Goal: Task Accomplishment & Management: Manage account settings

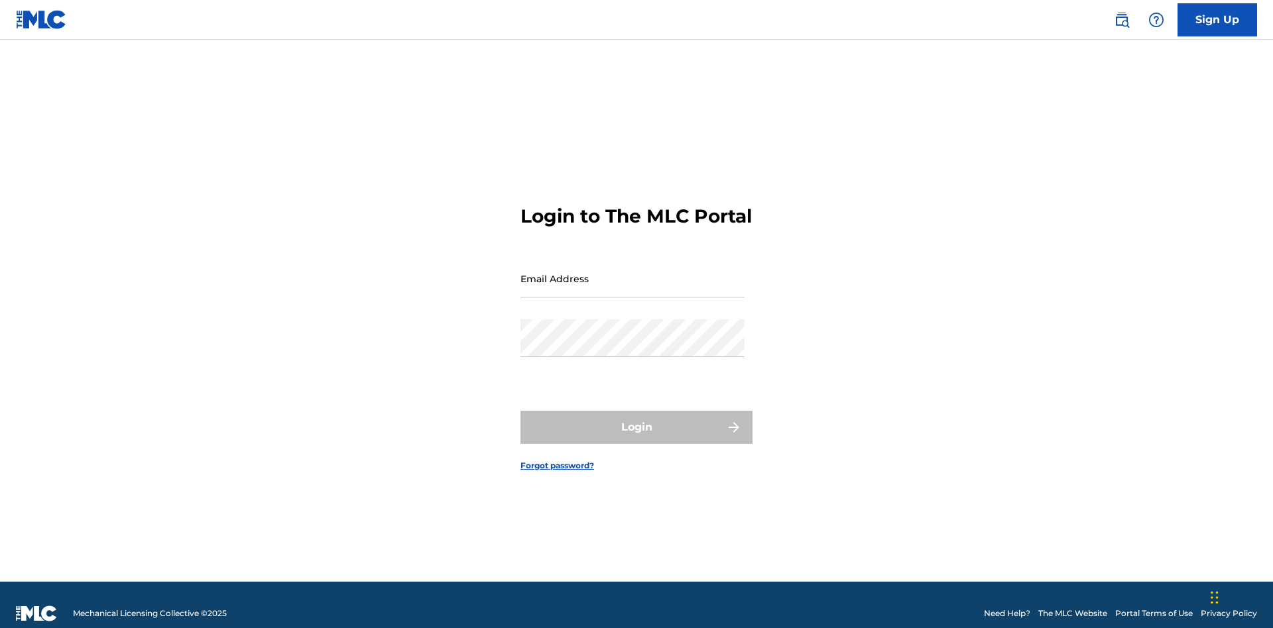
scroll to position [17, 0]
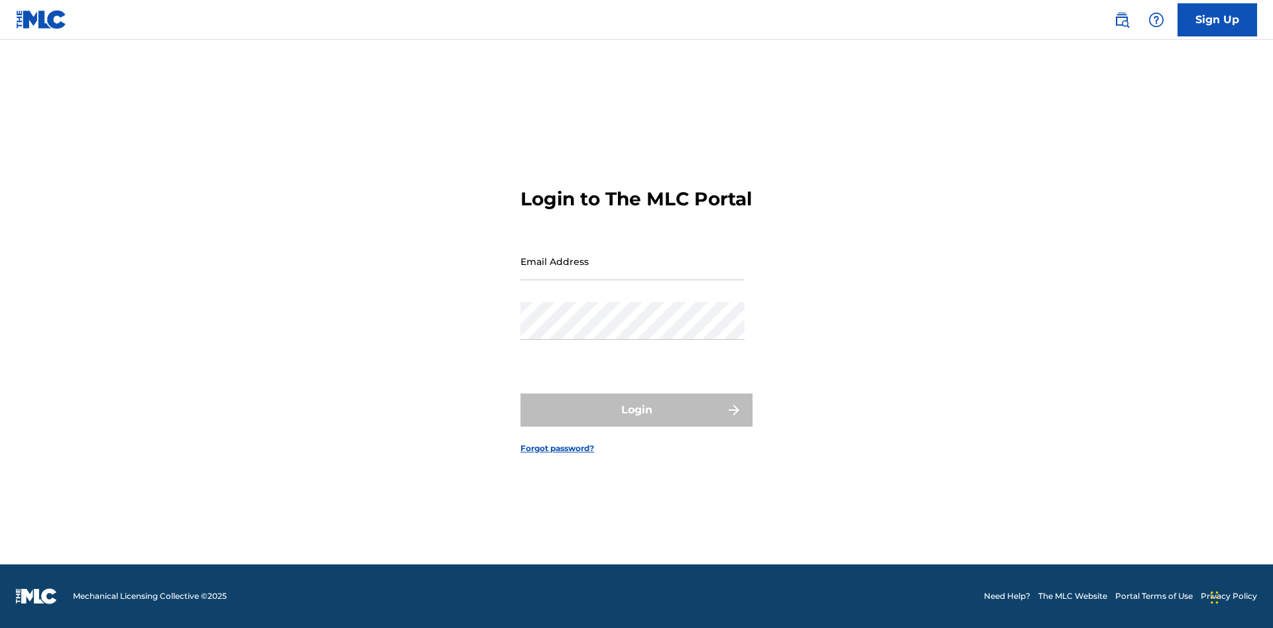
click at [632, 272] on input "Email Address" at bounding box center [632, 262] width 224 height 38
type input "Duke.McTesterson@gmail.com"
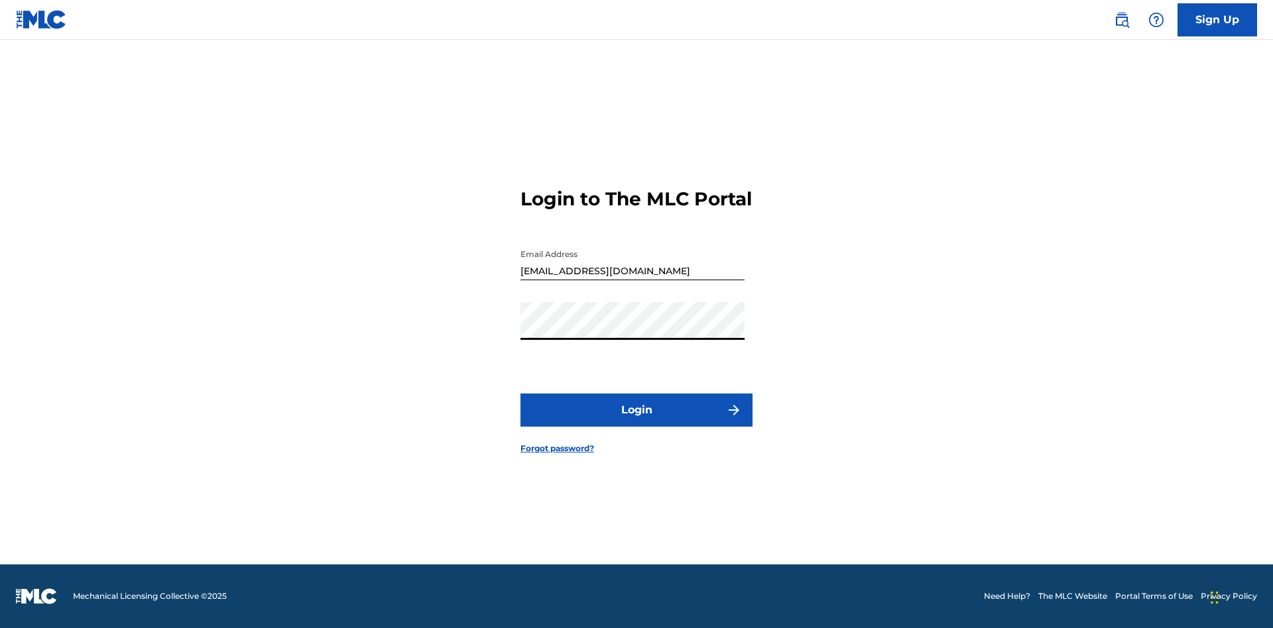
click at [636, 422] on button "Login" at bounding box center [636, 410] width 232 height 33
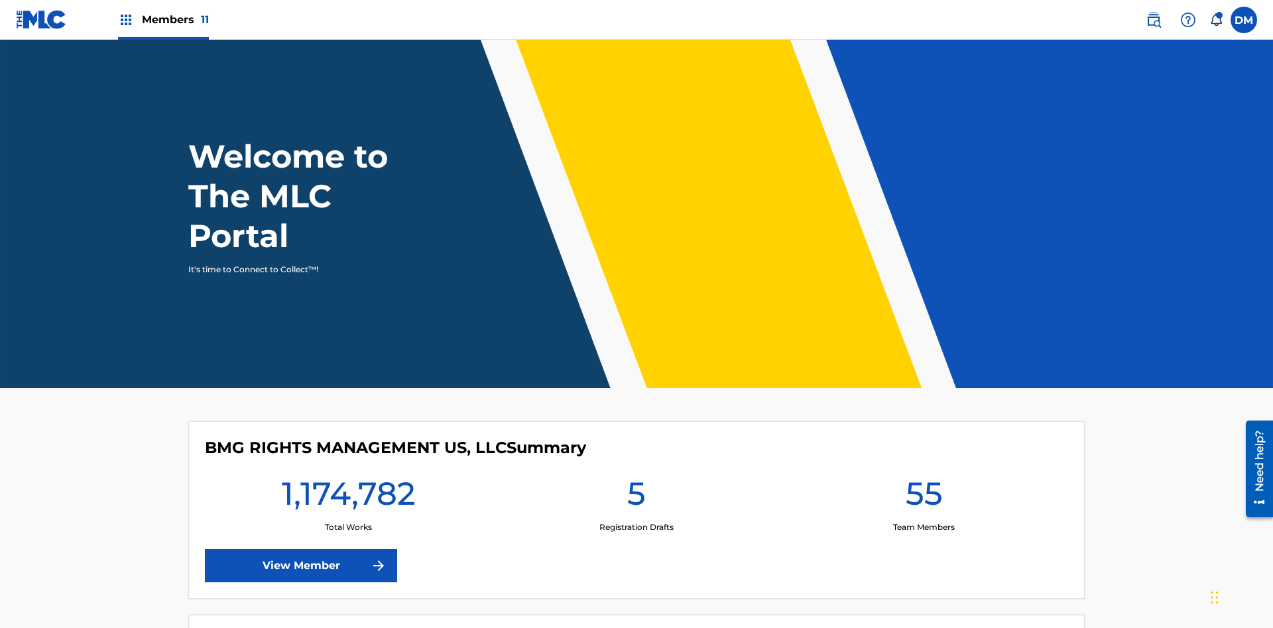
click at [163, 19] on span "Members 11" at bounding box center [175, 19] width 67 height 15
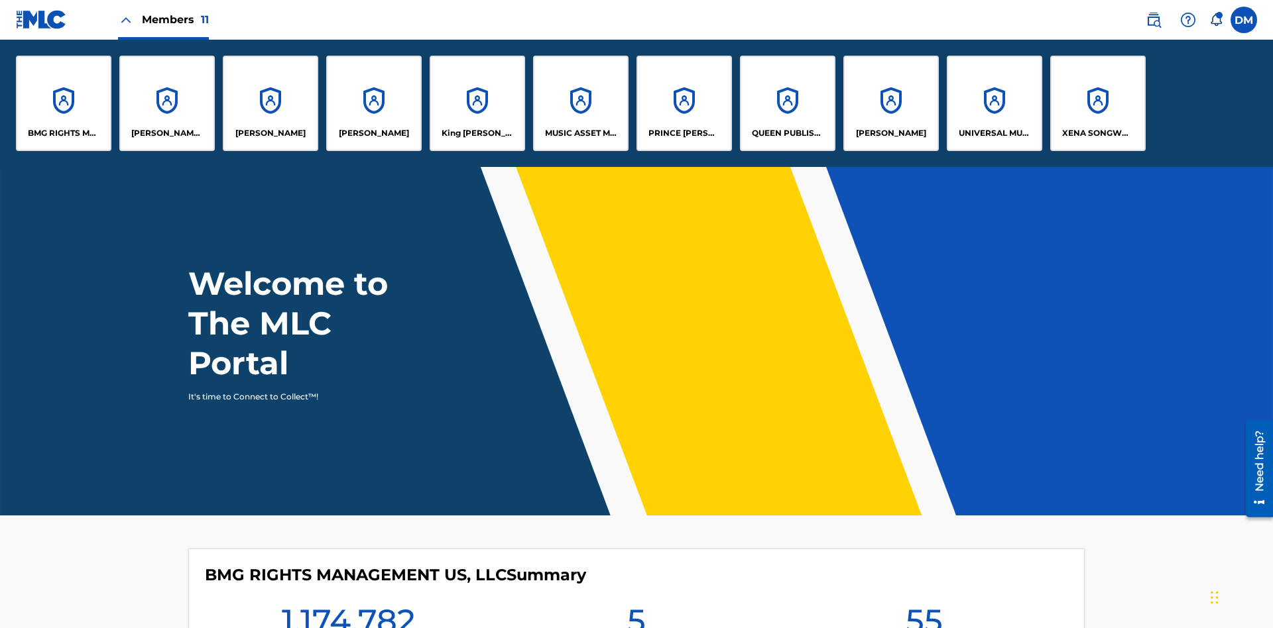
scroll to position [48, 0]
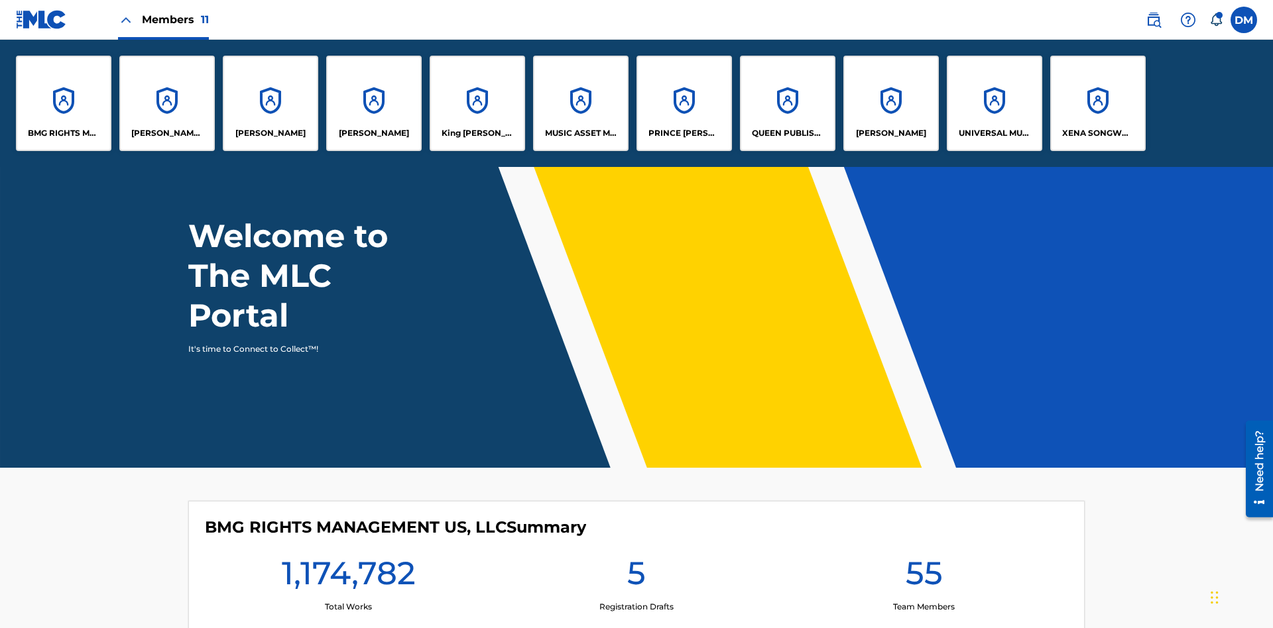
click at [993, 133] on p "UNIVERSAL MUSIC PUB GROUP" at bounding box center [994, 133] width 72 height 12
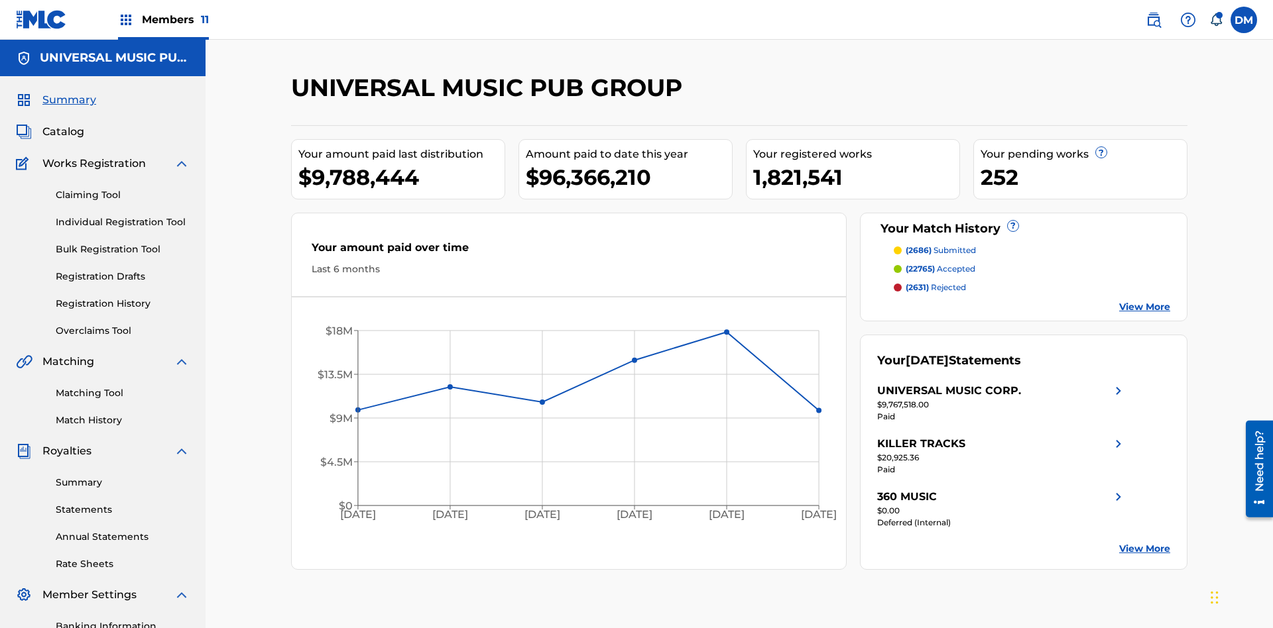
scroll to position [194, 0]
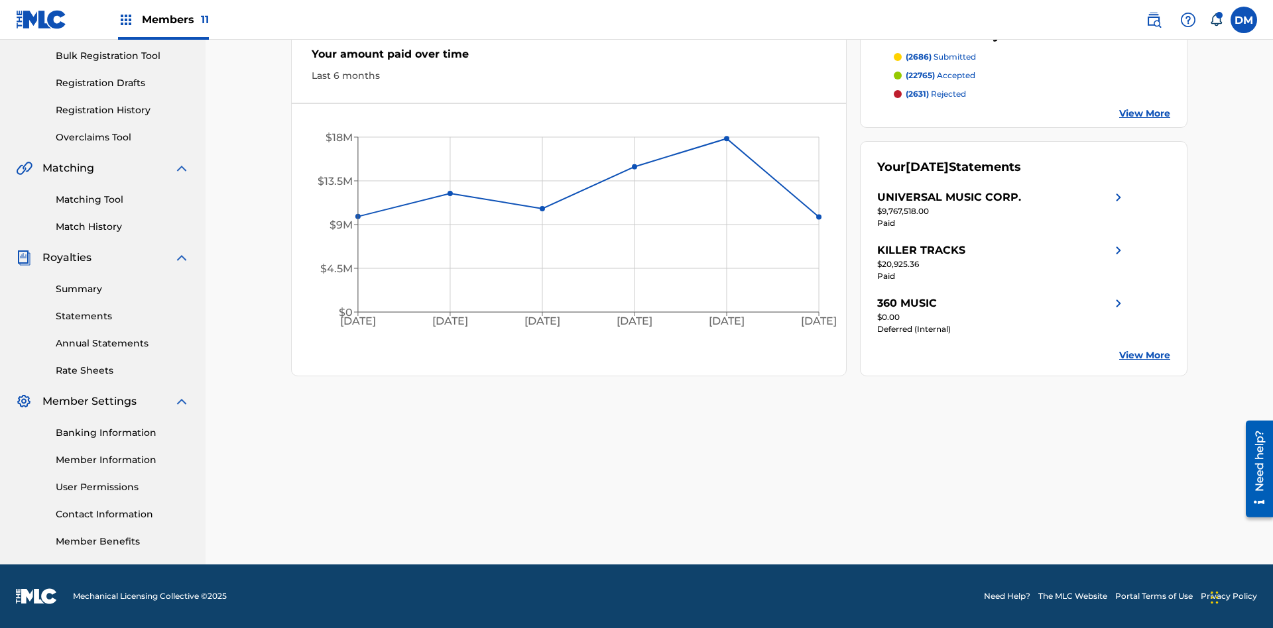
click at [123, 487] on link "User Permissions" at bounding box center [123, 488] width 134 height 14
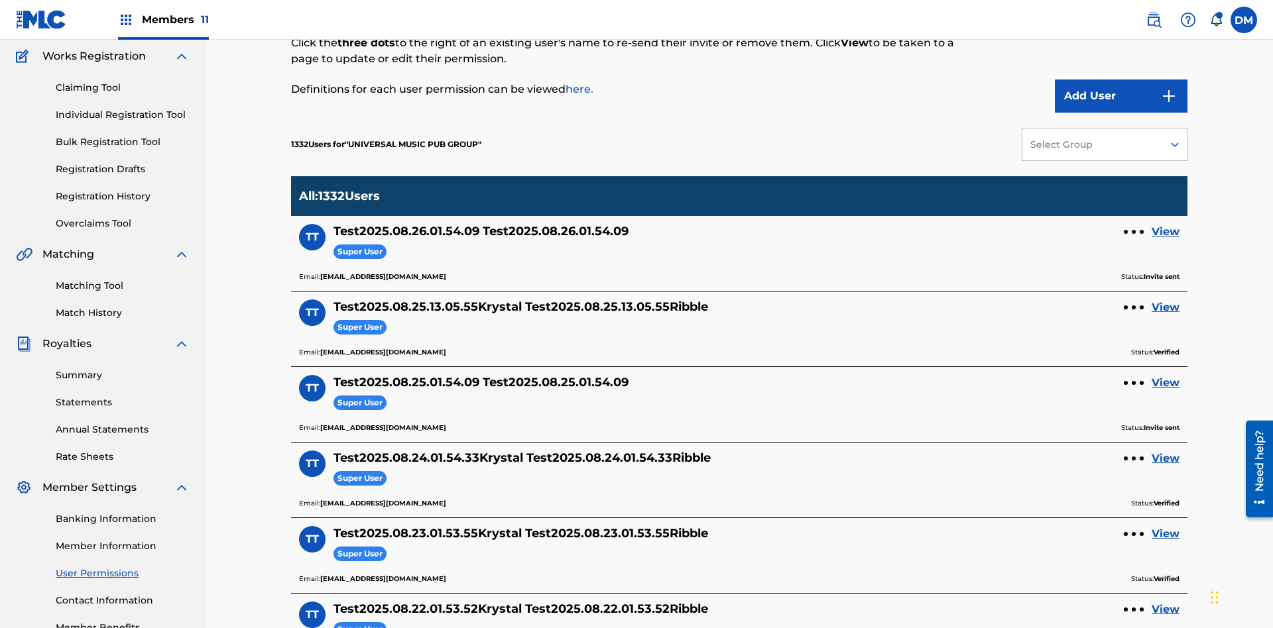
click at [1121, 96] on button "Add User" at bounding box center [1120, 96] width 133 height 33
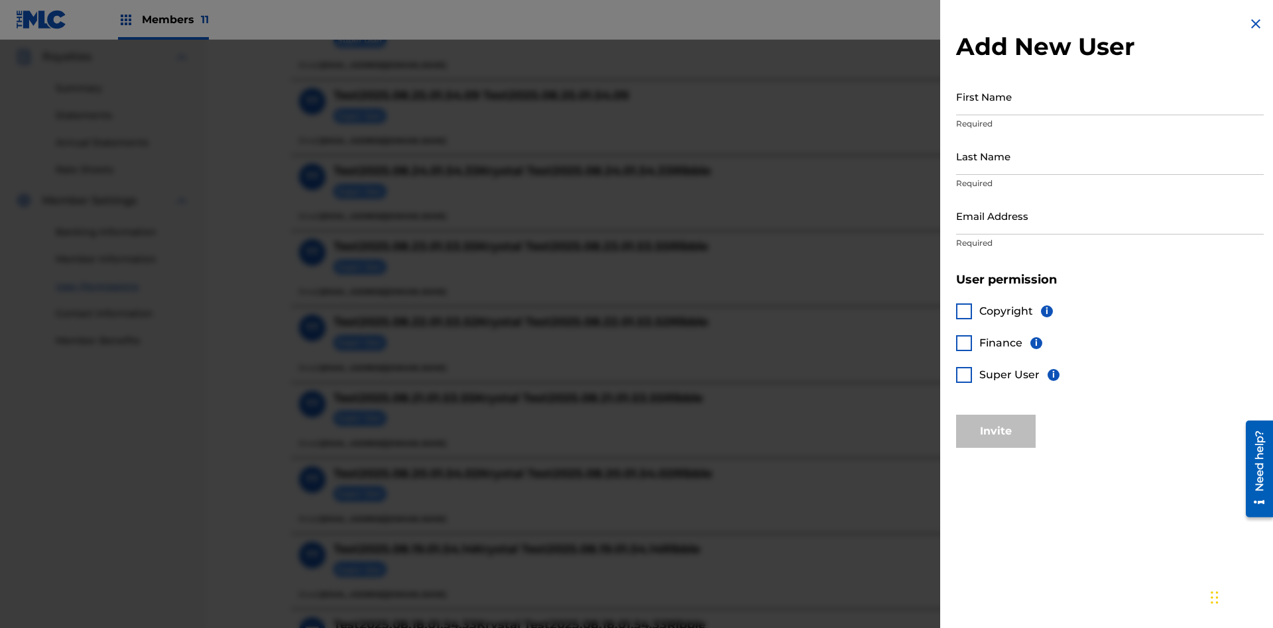
scroll to position [392, 0]
click at [1109, 96] on input "First Name" at bounding box center [1110, 97] width 308 height 38
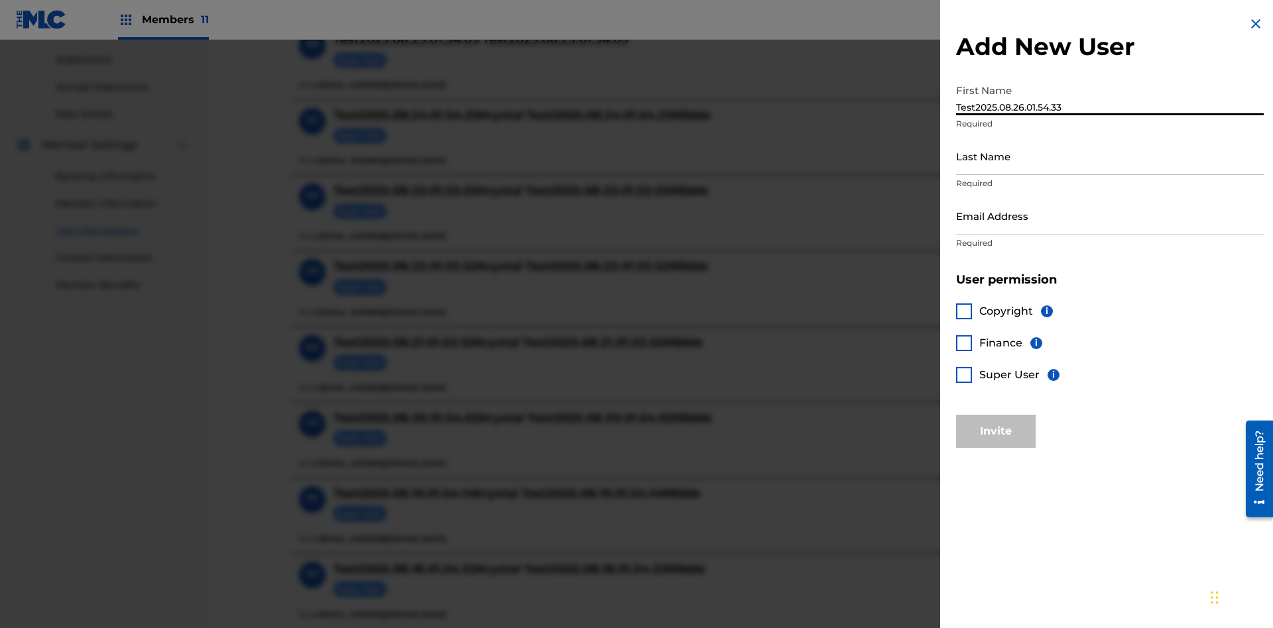
type input "Test2025.08.26.01.54.33"
click at [1109, 156] on input "Last Name" at bounding box center [1110, 156] width 308 height 38
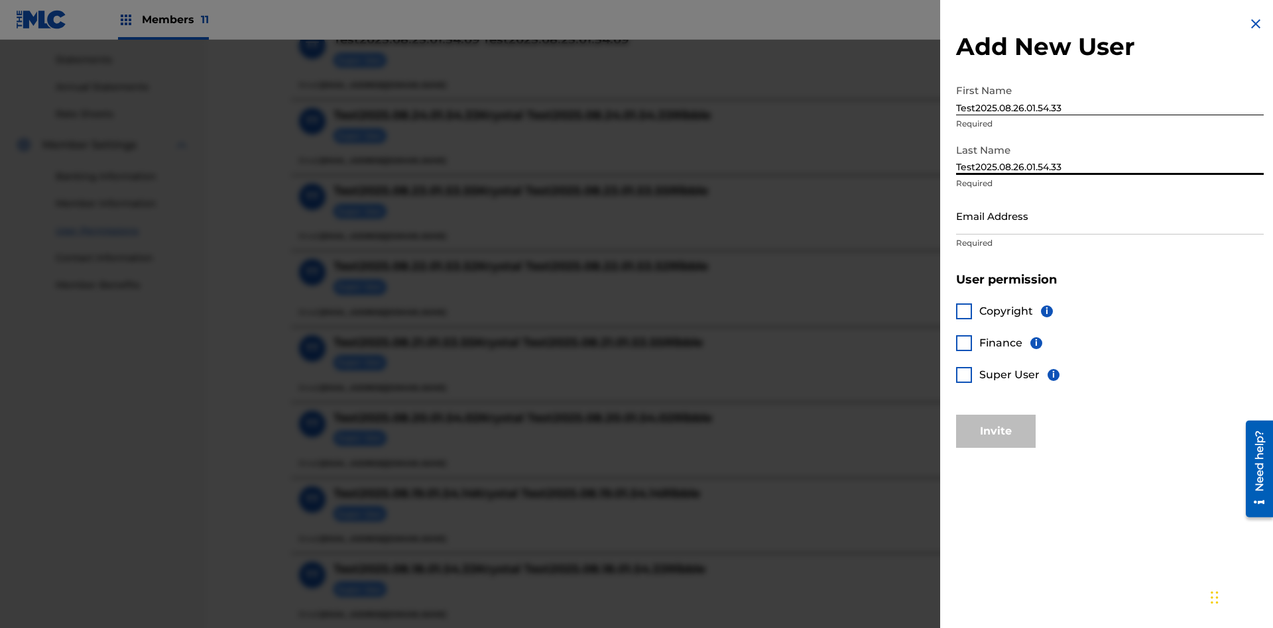
scroll to position [567, 0]
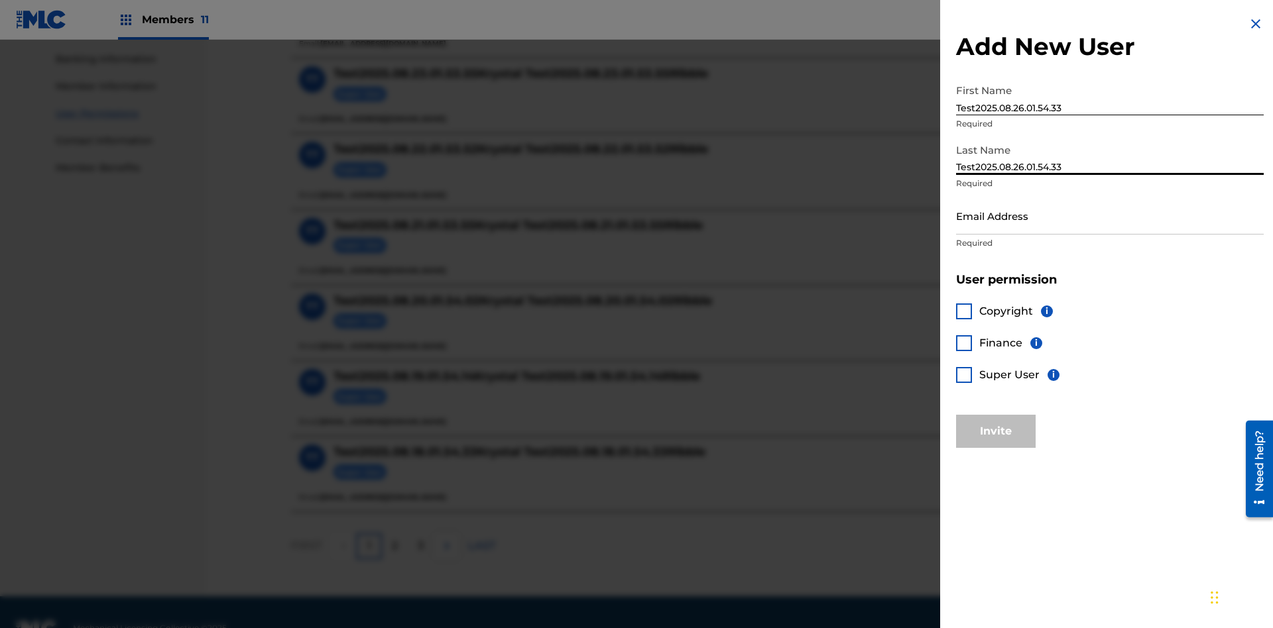
type input "Test2025.08.26.01.54.33"
click at [1109, 215] on input "Email Address" at bounding box center [1110, 216] width 308 height 38
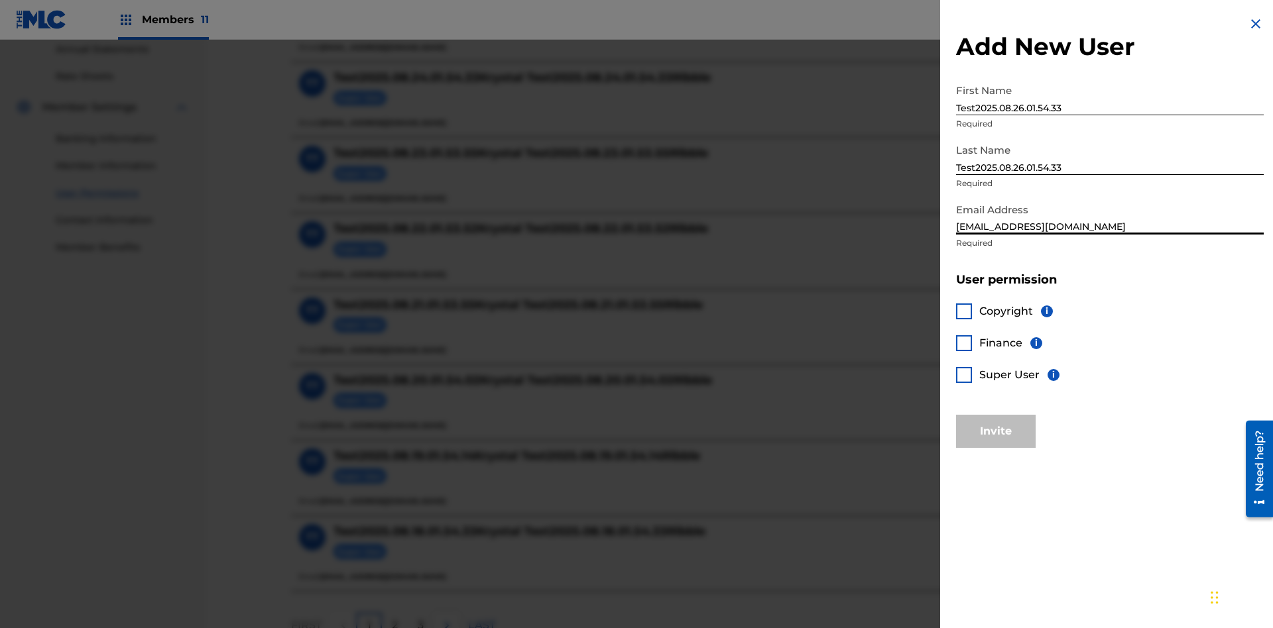
scroll to position [599, 0]
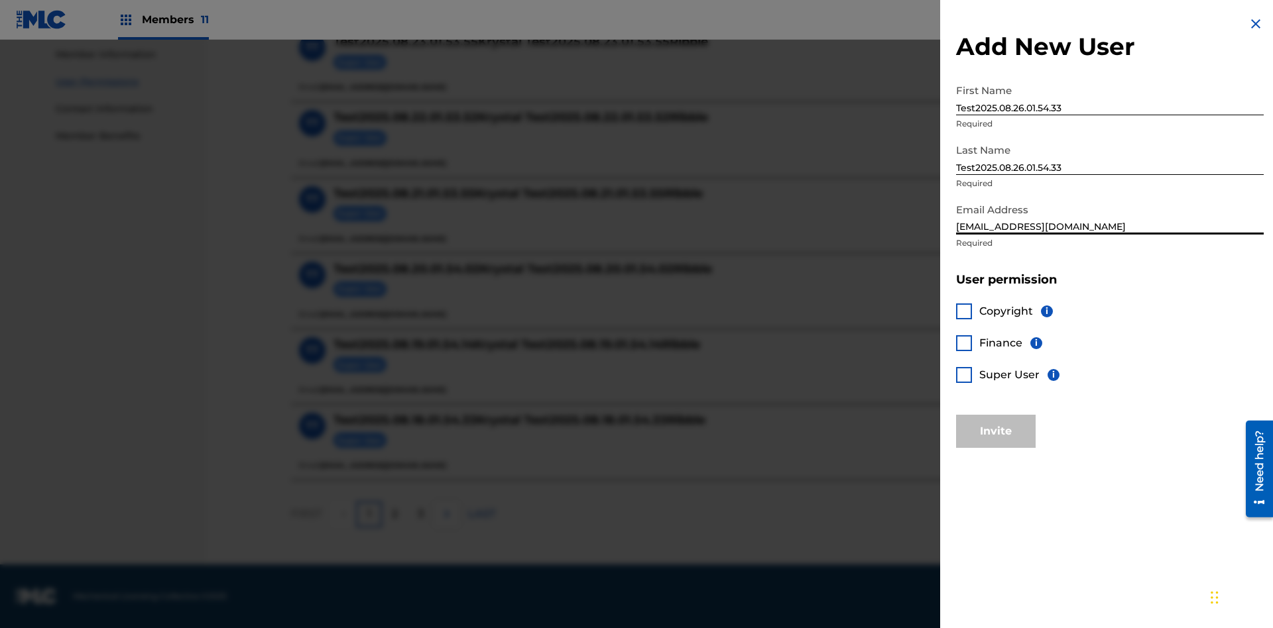
type input "bd6843c4-68e6-4dea-8cf5-6a2acef05c90@mailslurp.biz"
click at [964, 311] on div at bounding box center [964, 312] width 16 height 16
click at [995, 431] on button "Invite" at bounding box center [996, 431] width 80 height 33
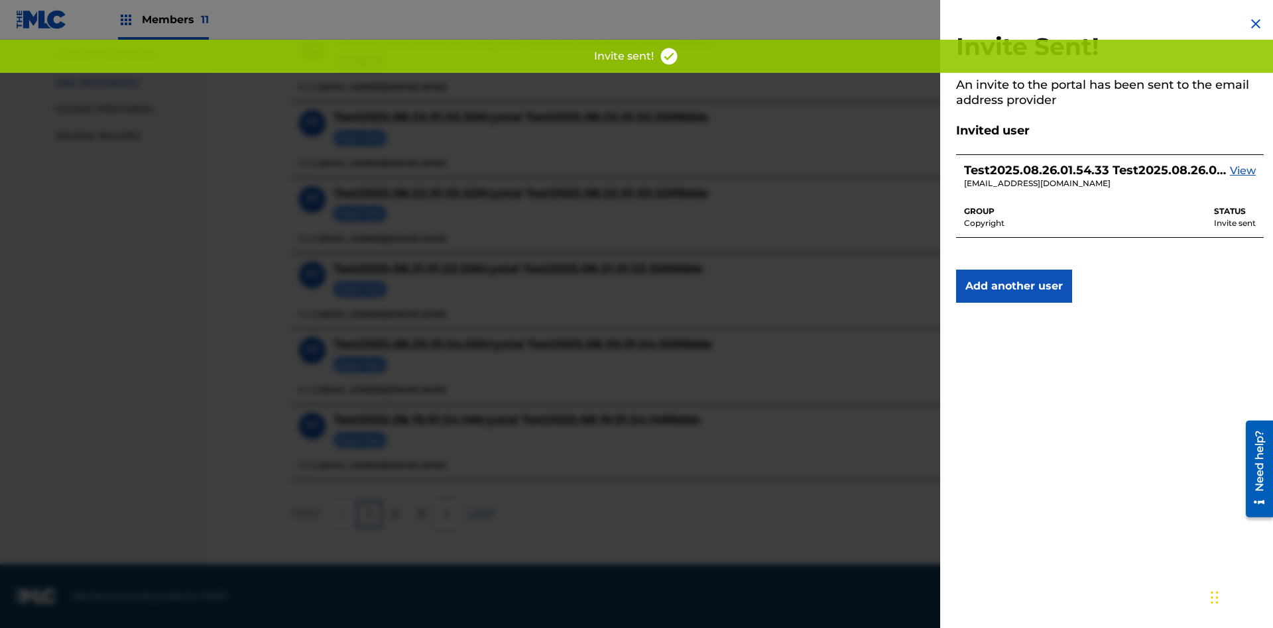
click at [1013, 286] on button "Add another user" at bounding box center [1014, 286] width 116 height 33
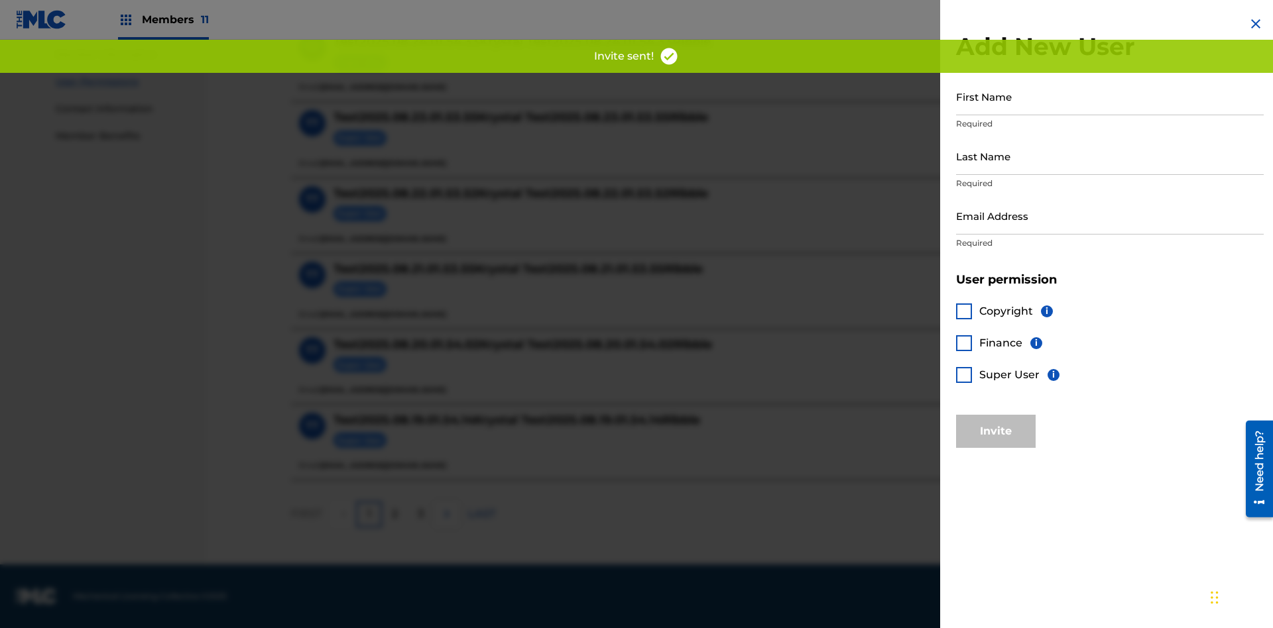
scroll to position [597, 0]
click at [1109, 96] on input "First Name" at bounding box center [1110, 97] width 308 height 38
type input "Test2025.08.26.01.54.40"
click at [1109, 156] on input "Last Name" at bounding box center [1110, 156] width 308 height 38
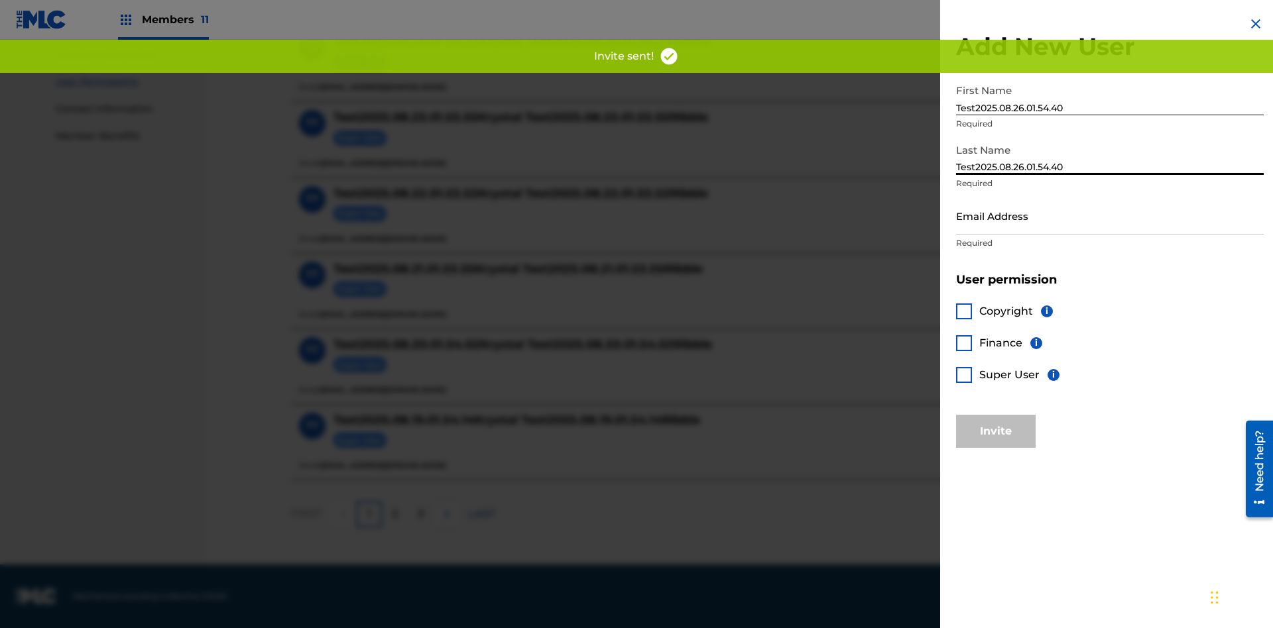
type input "Test2025.08.26.01.54.40"
click at [1109, 215] on input "Email Address" at bounding box center [1110, 216] width 308 height 38
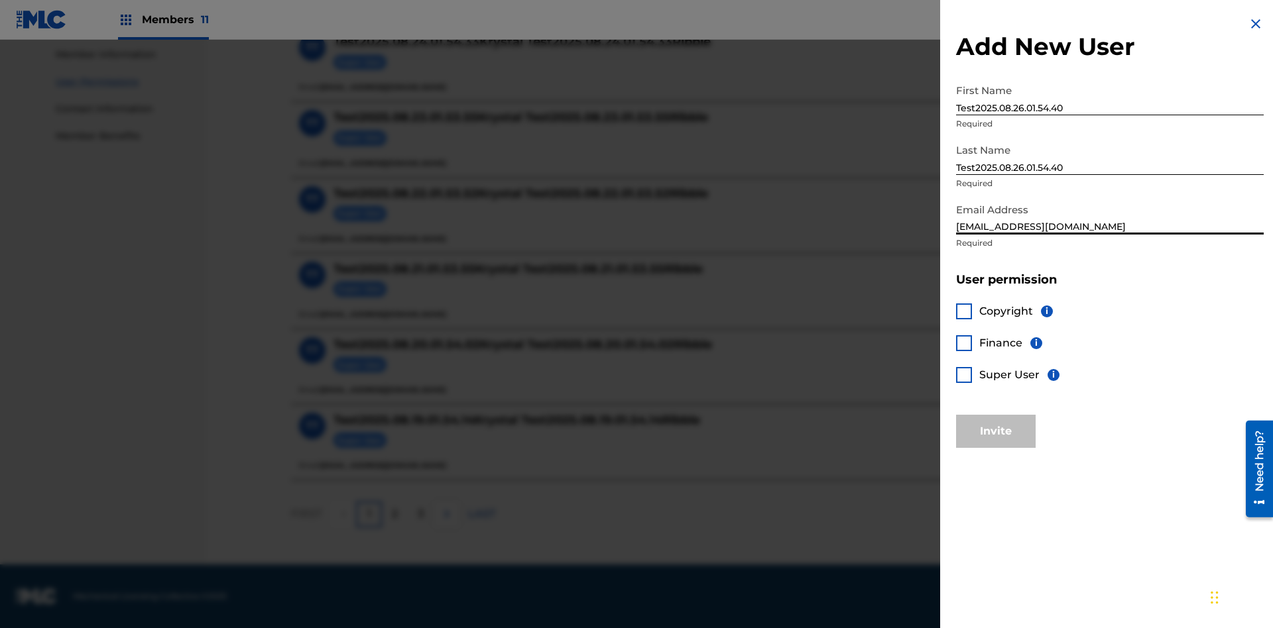
type input "f59e6528-5454-4a42-8692-379c917690d8@mailslurp.biz"
click at [964, 343] on div at bounding box center [964, 343] width 16 height 16
click at [995, 431] on button "Invite" at bounding box center [996, 431] width 80 height 33
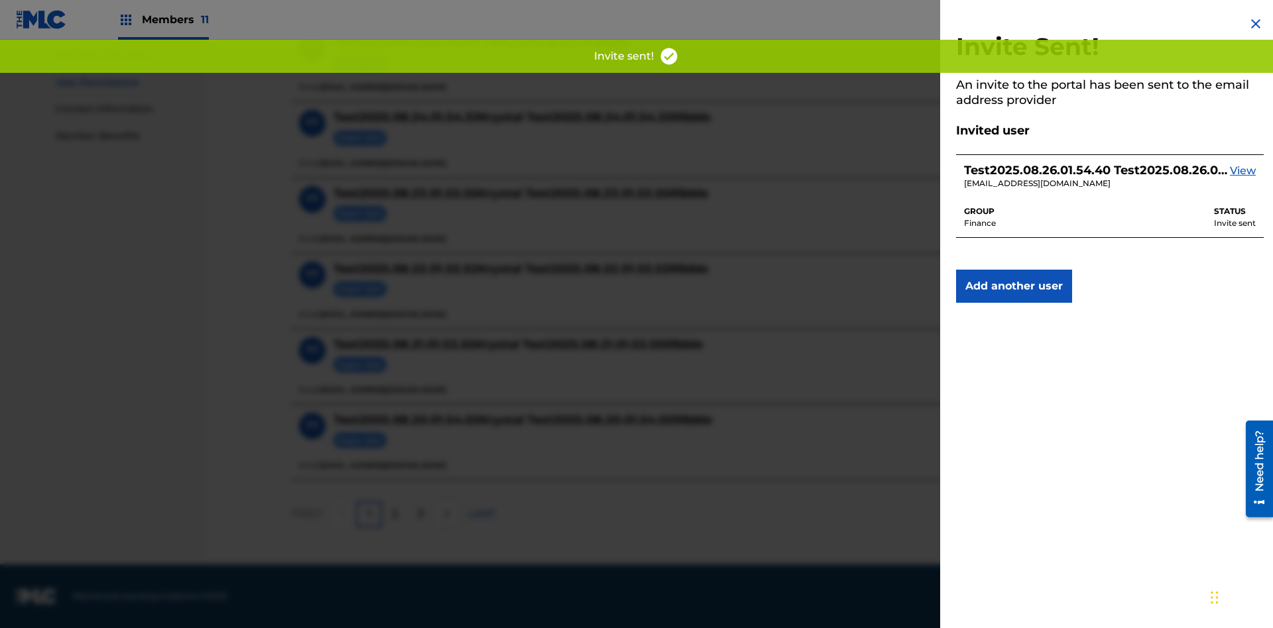
click at [1013, 286] on button "Add another user" at bounding box center [1014, 286] width 116 height 33
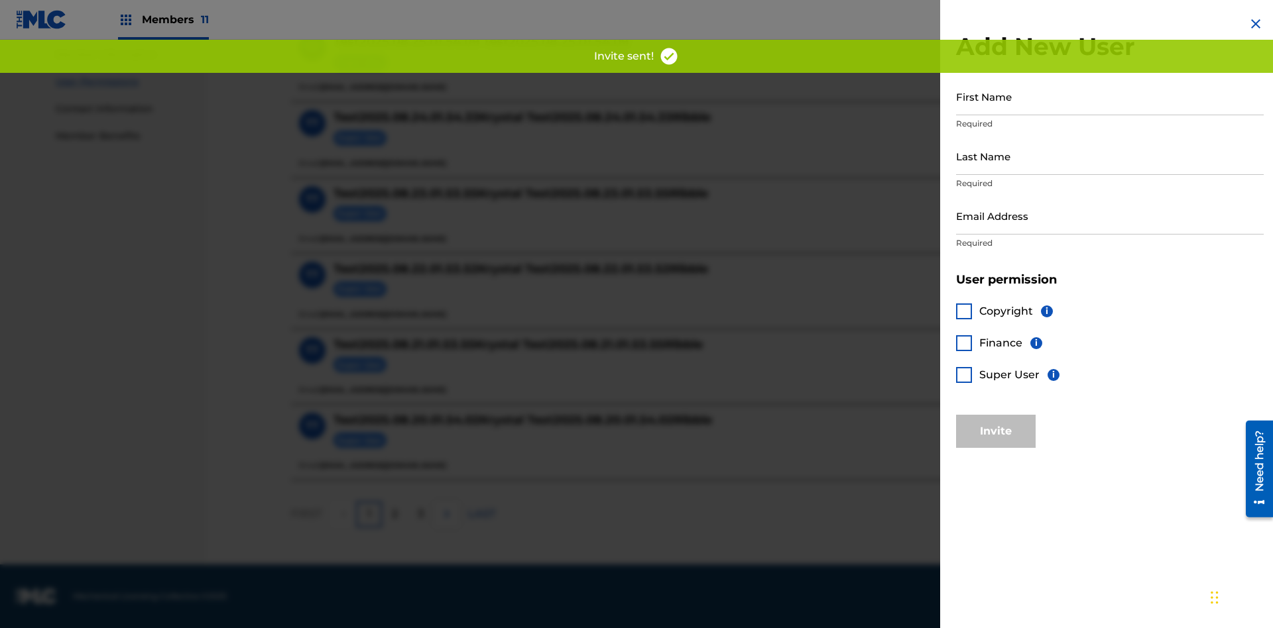
scroll to position [597, 0]
click at [1109, 96] on input "First Name" at bounding box center [1110, 97] width 308 height 38
type input "Test2025.08.26.01.54.48"
click at [1109, 156] on input "Last Name" at bounding box center [1110, 156] width 308 height 38
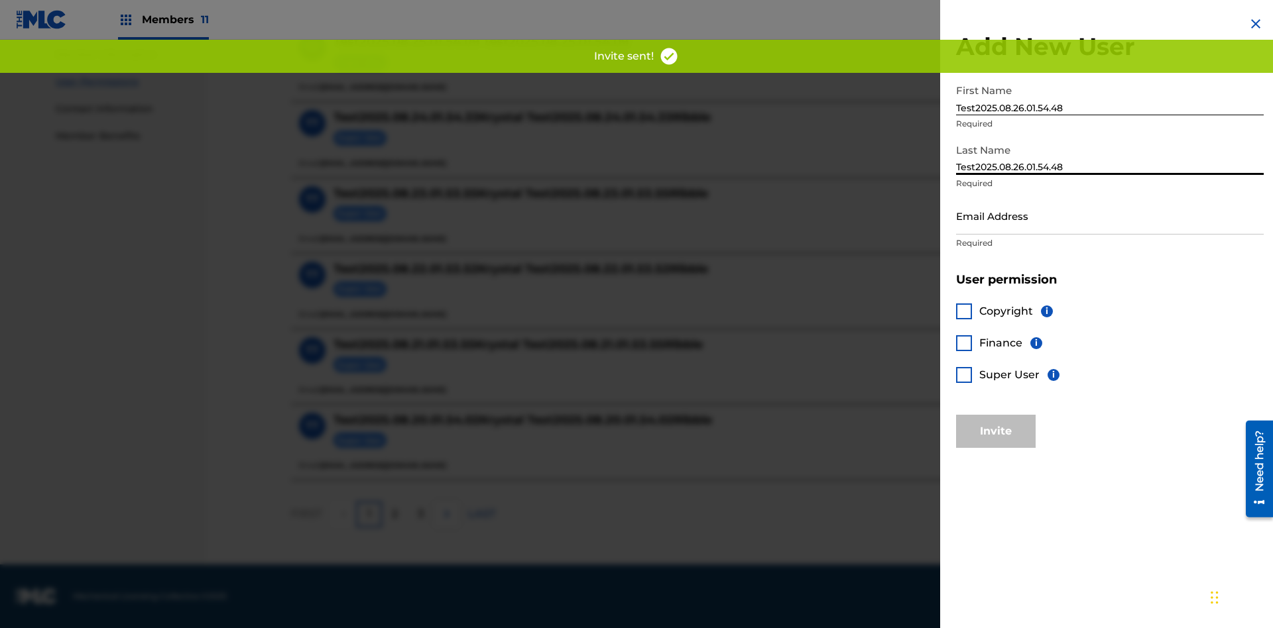
type input "Test2025.08.26.01.54.48"
click at [1109, 215] on input "Email Address" at bounding box center [1110, 216] width 308 height 38
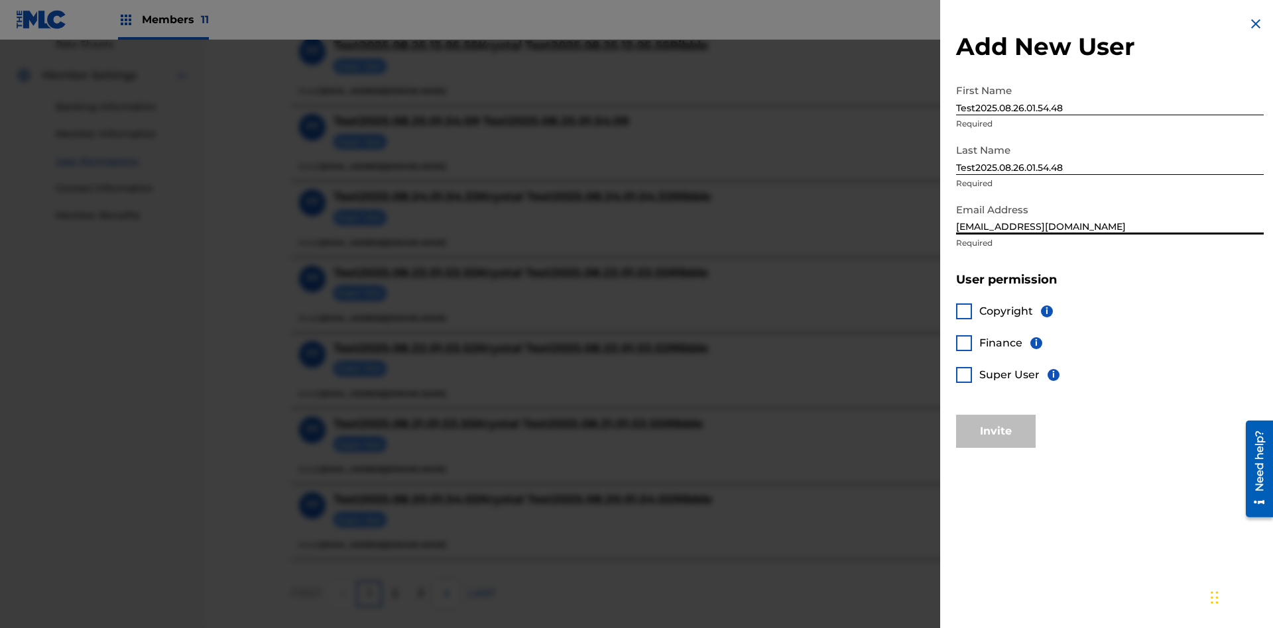
type input "28487623-8d51-4a82-98fa-ff15319a2334@mailslurp.biz"
click at [964, 374] on div at bounding box center [964, 375] width 16 height 16
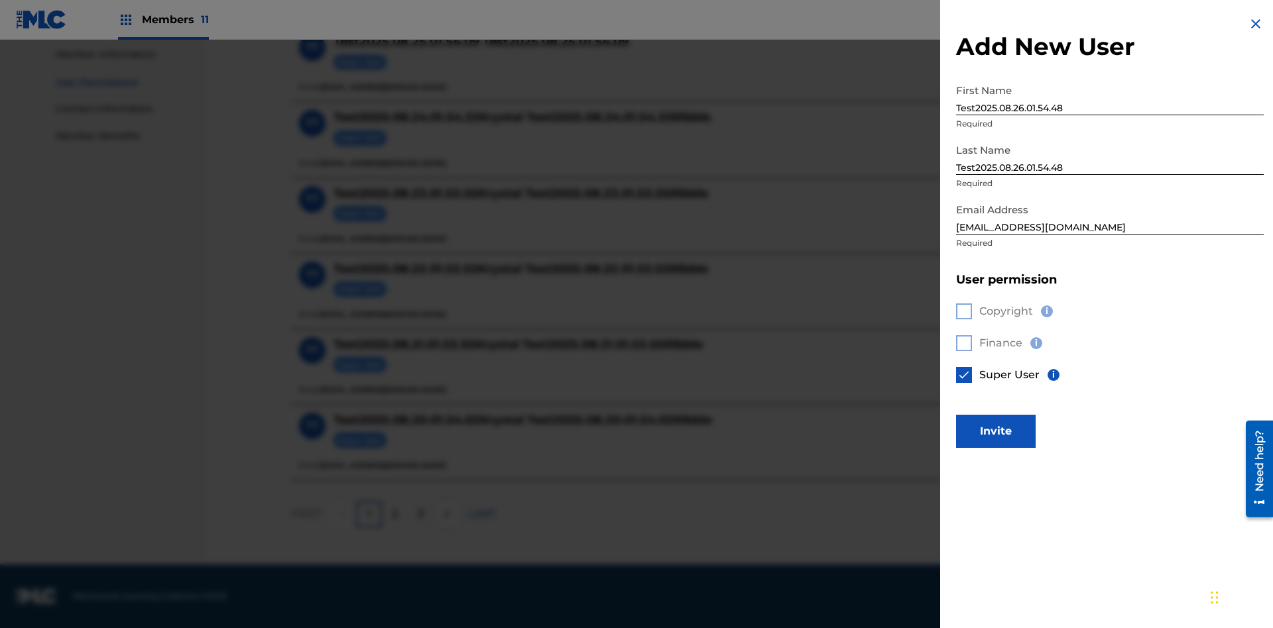
click at [995, 431] on button "Invite" at bounding box center [996, 431] width 80 height 33
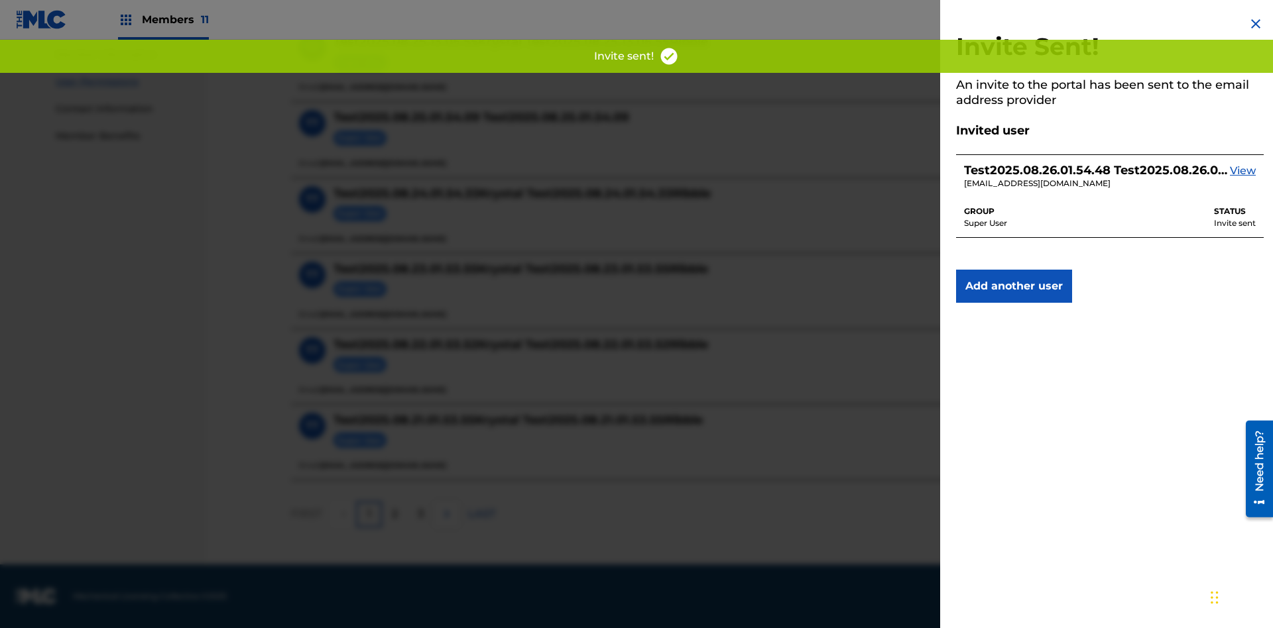
click at [1013, 286] on button "Add another user" at bounding box center [1014, 286] width 116 height 33
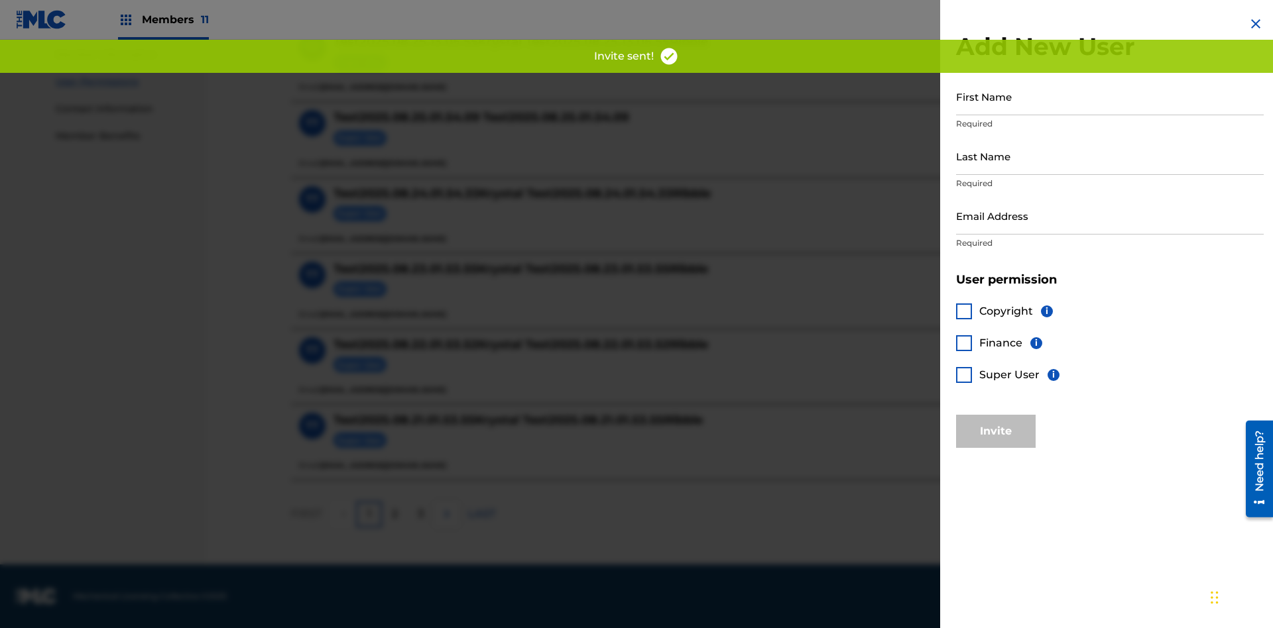
scroll to position [597, 0]
click at [1109, 96] on input "First Name" at bounding box center [1110, 97] width 308 height 38
type input "Test2025.08.26.01.54.55"
click at [1109, 156] on input "Last Name" at bounding box center [1110, 156] width 308 height 38
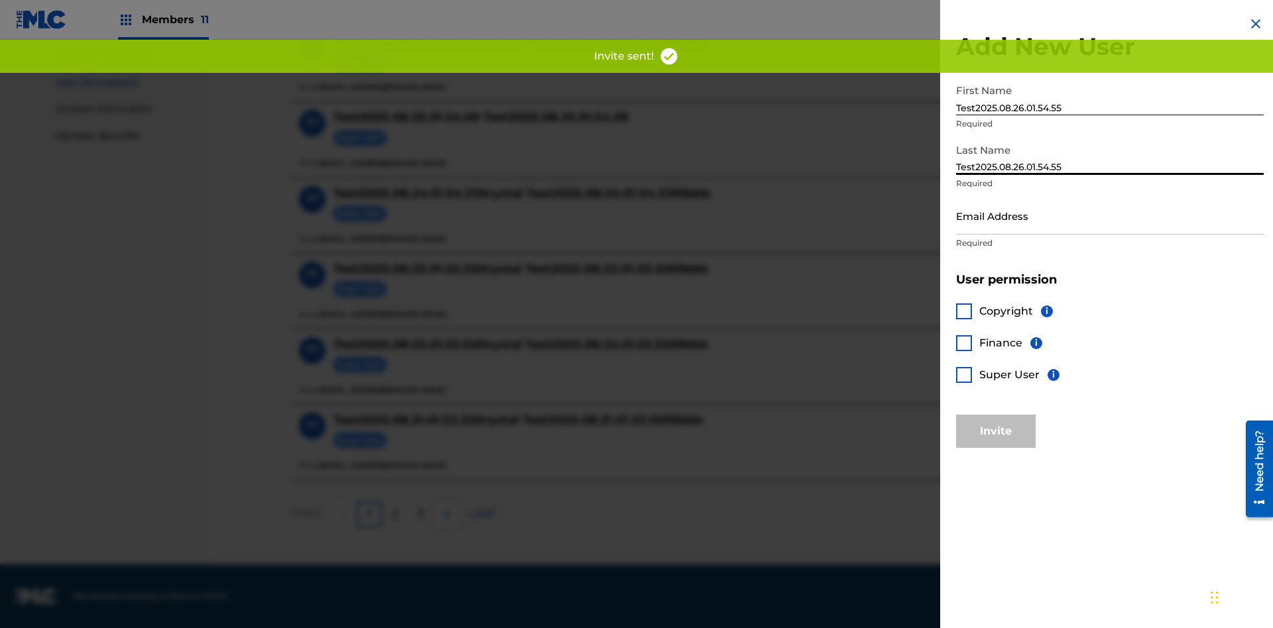
type input "Test2025.08.26.01.54.55"
click at [1109, 215] on input "Email Address" at bounding box center [1110, 216] width 308 height 38
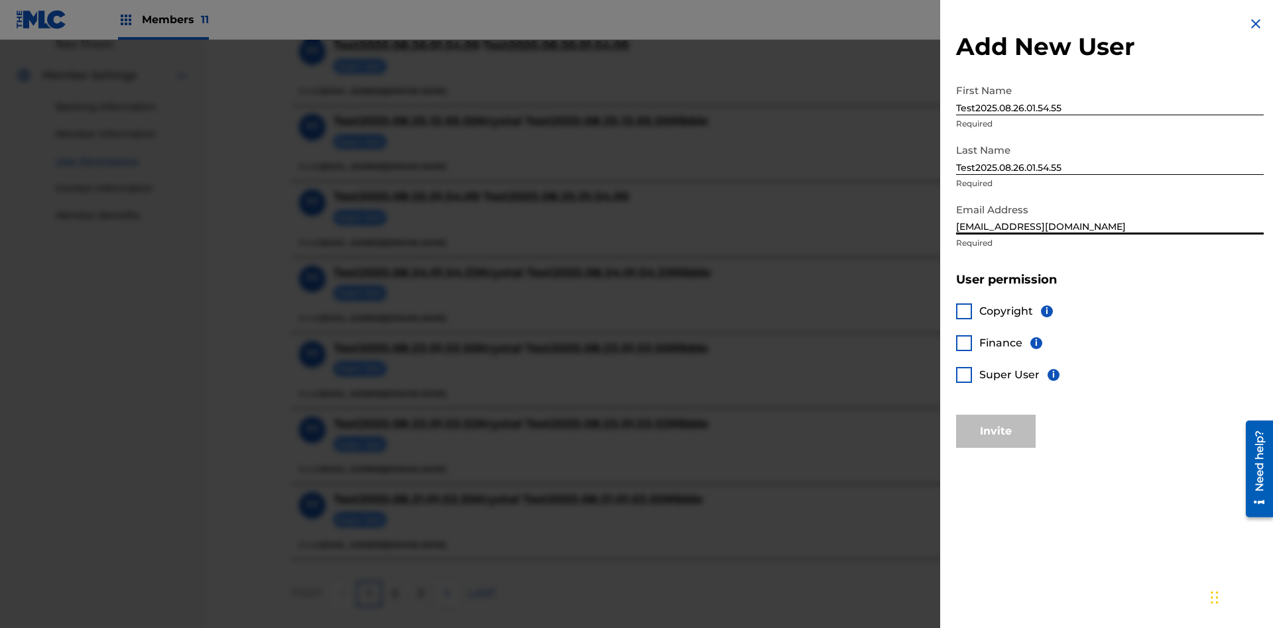
type input "0770e50b-6cb6-488a-9079-0521b632059d@mailslurp.biz"
click at [964, 311] on div at bounding box center [964, 312] width 16 height 16
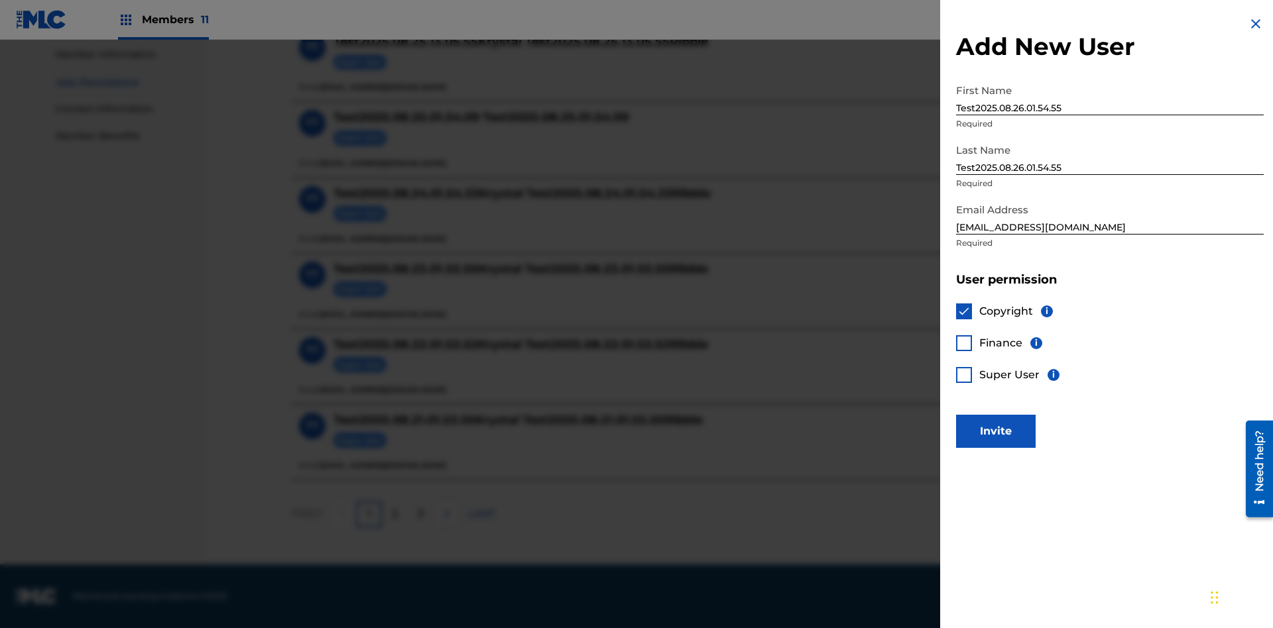
click at [964, 343] on div at bounding box center [964, 343] width 16 height 16
click at [995, 431] on button "Invite" at bounding box center [996, 431] width 80 height 33
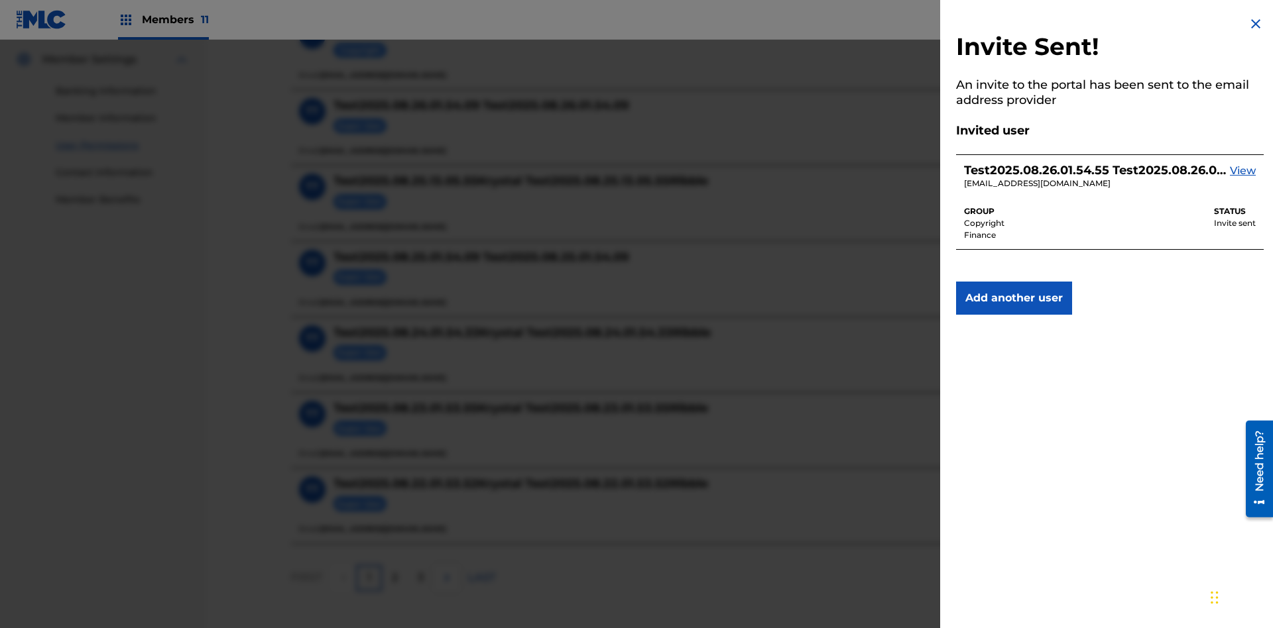
click at [1255, 24] on img at bounding box center [1255, 24] width 16 height 16
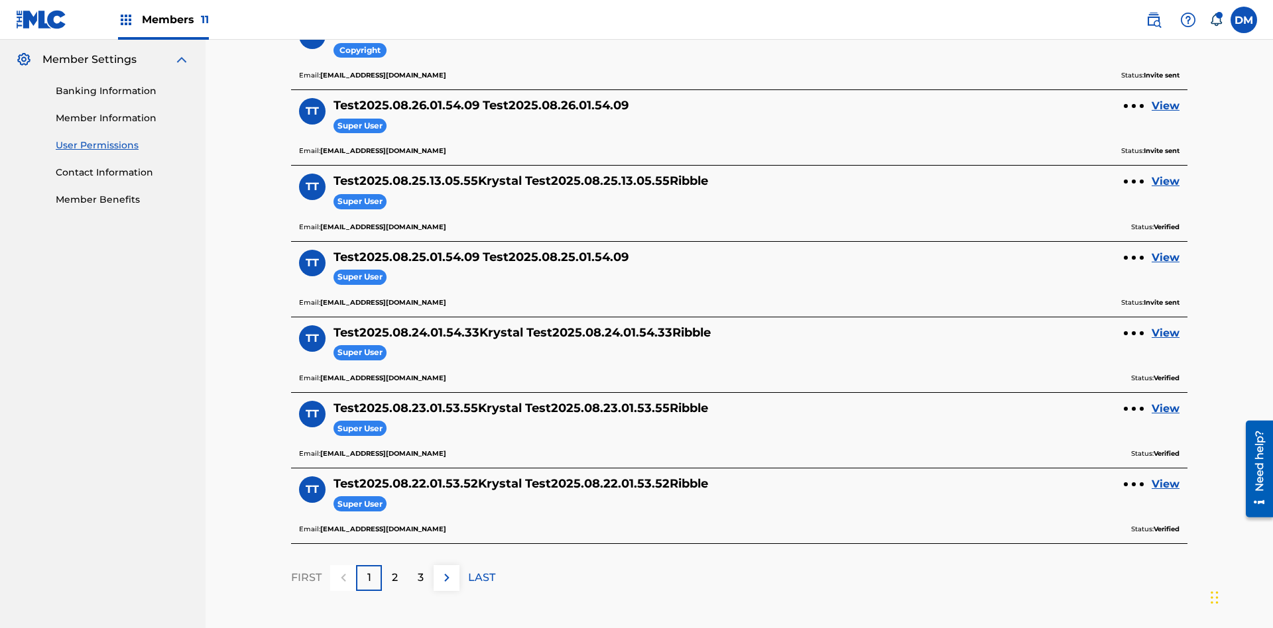
scroll to position [156, 0]
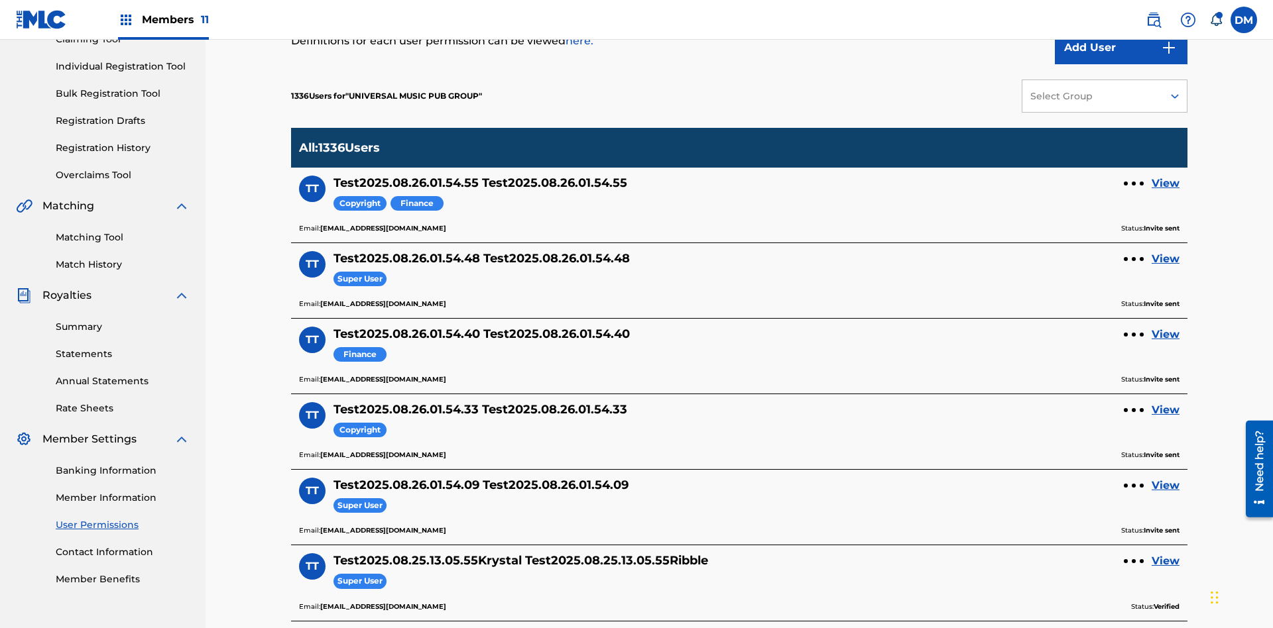
click at [1104, 96] on div "Select Group" at bounding box center [1091, 96] width 123 height 14
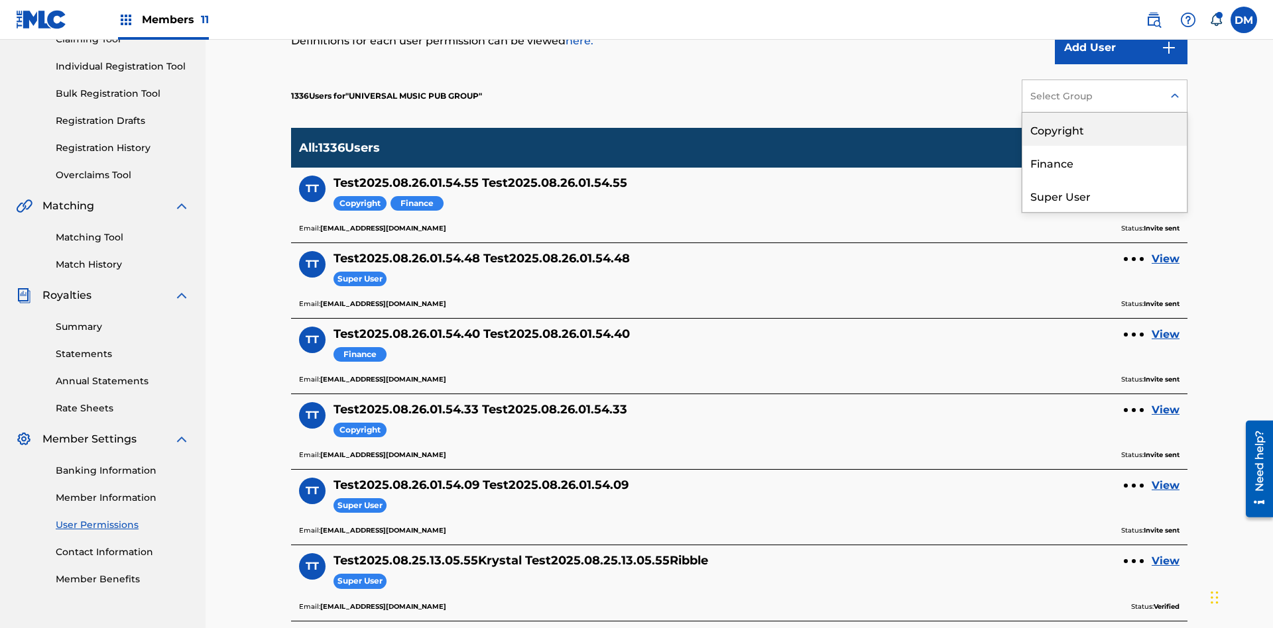
click at [1104, 129] on div "Copyright" at bounding box center [1104, 129] width 164 height 33
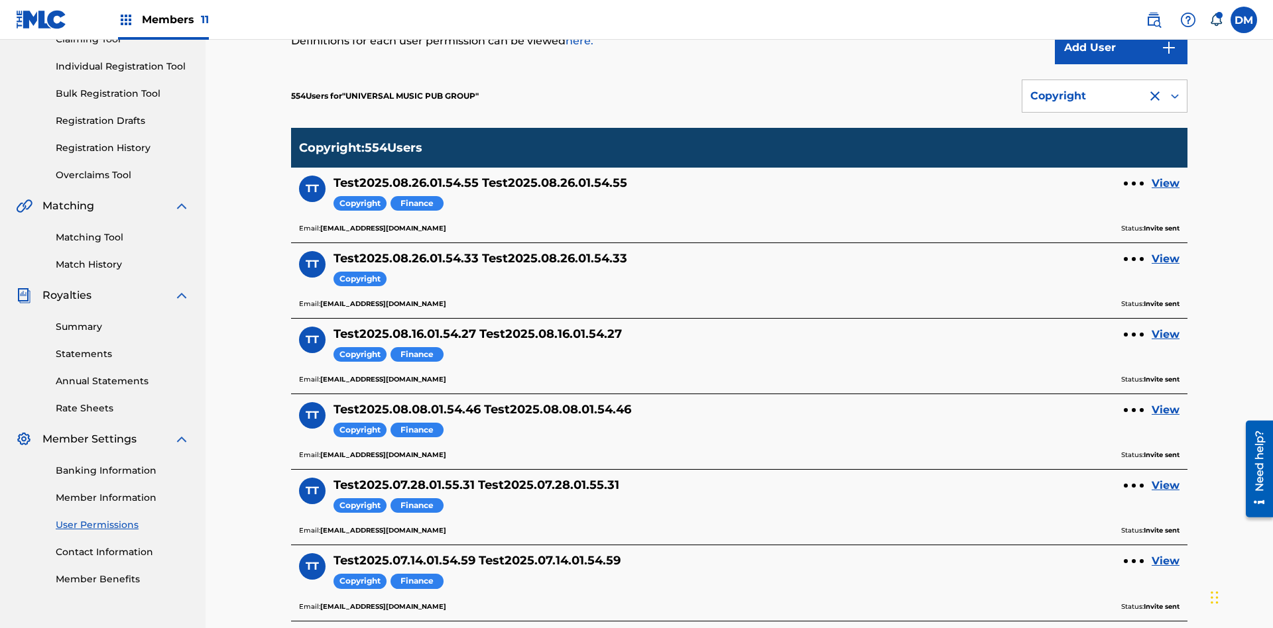
click at [1104, 96] on div "Copyright" at bounding box center [1084, 96] width 109 height 16
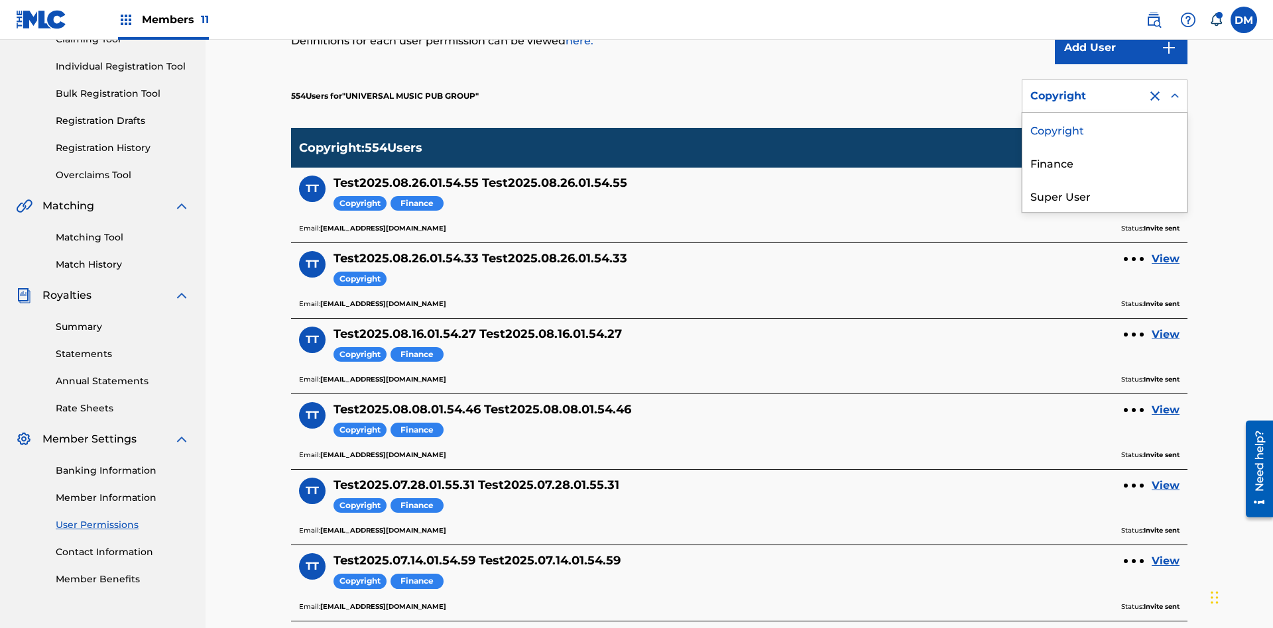
click at [1104, 162] on div "Finance" at bounding box center [1104, 162] width 164 height 33
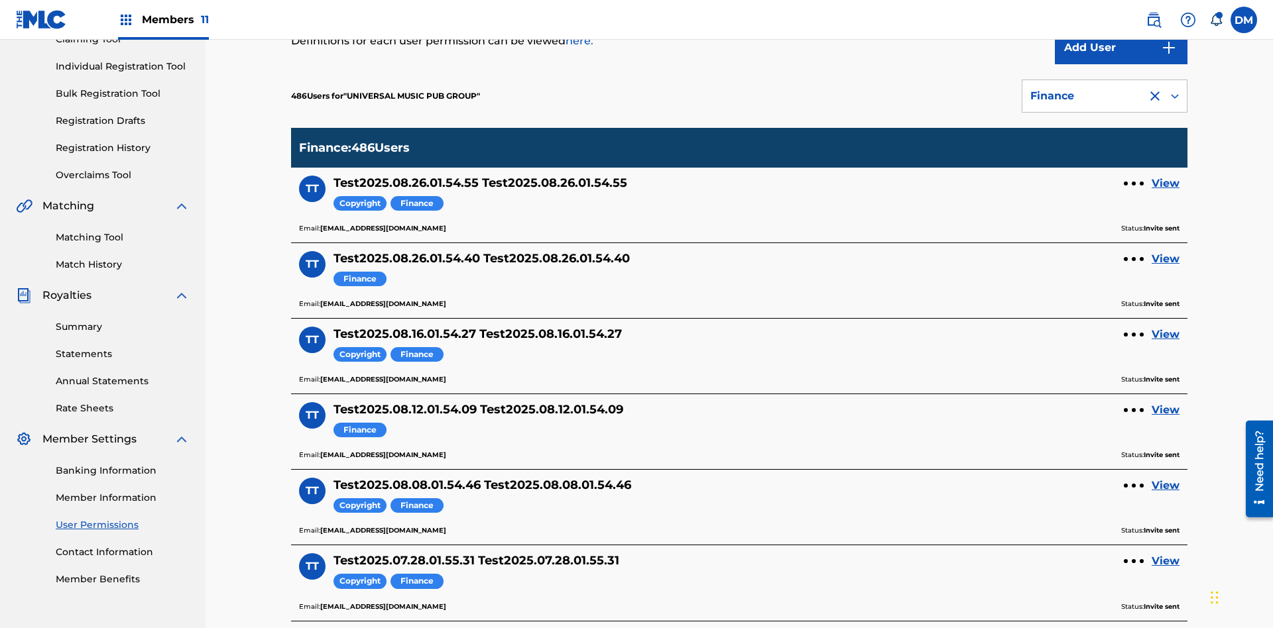
click at [1104, 96] on div "Finance" at bounding box center [1084, 96] width 109 height 16
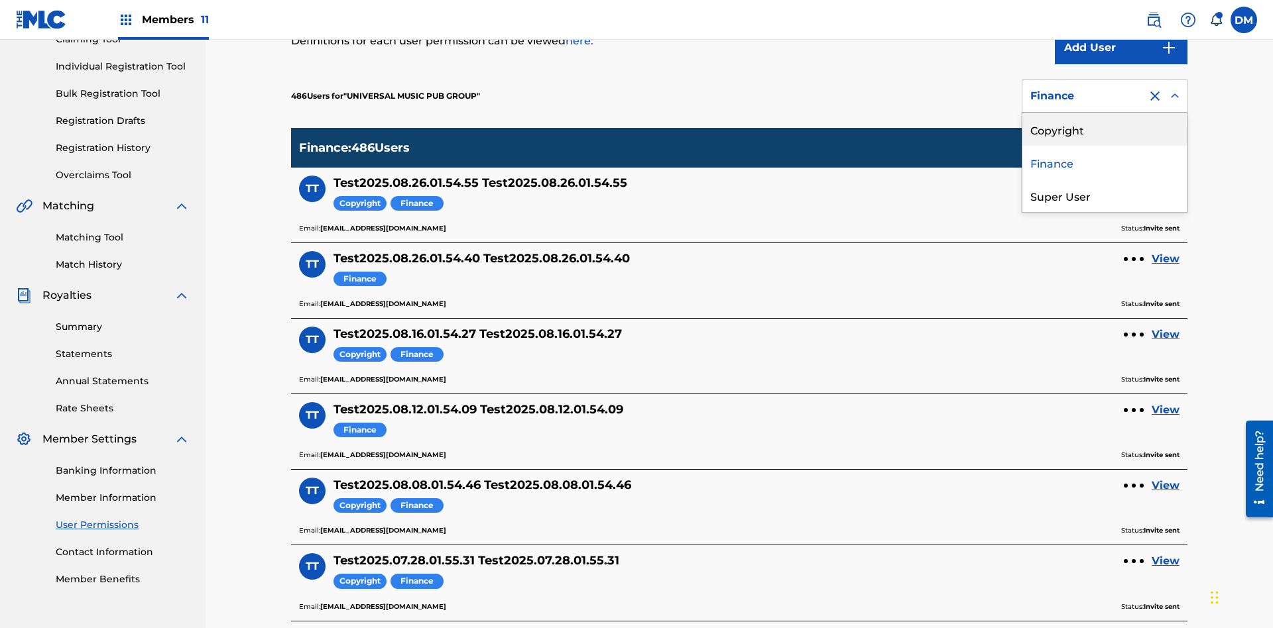
click at [1104, 196] on div "Super User" at bounding box center [1104, 195] width 164 height 33
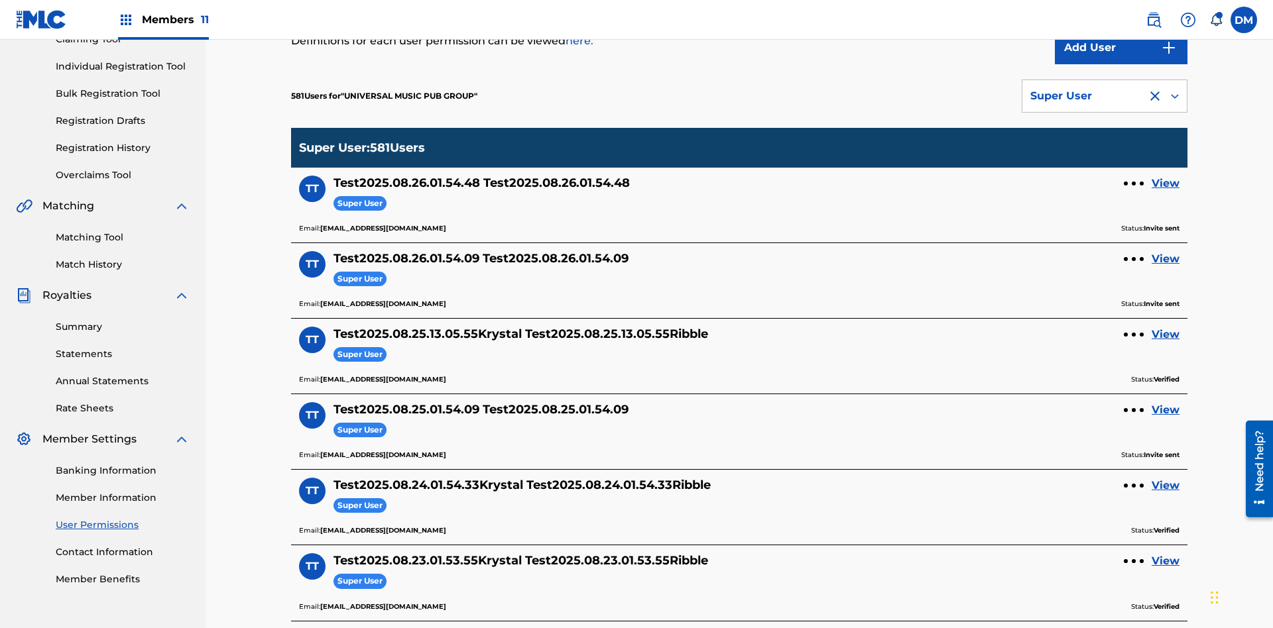
click at [1104, 96] on div "Super User" at bounding box center [1084, 96] width 109 height 16
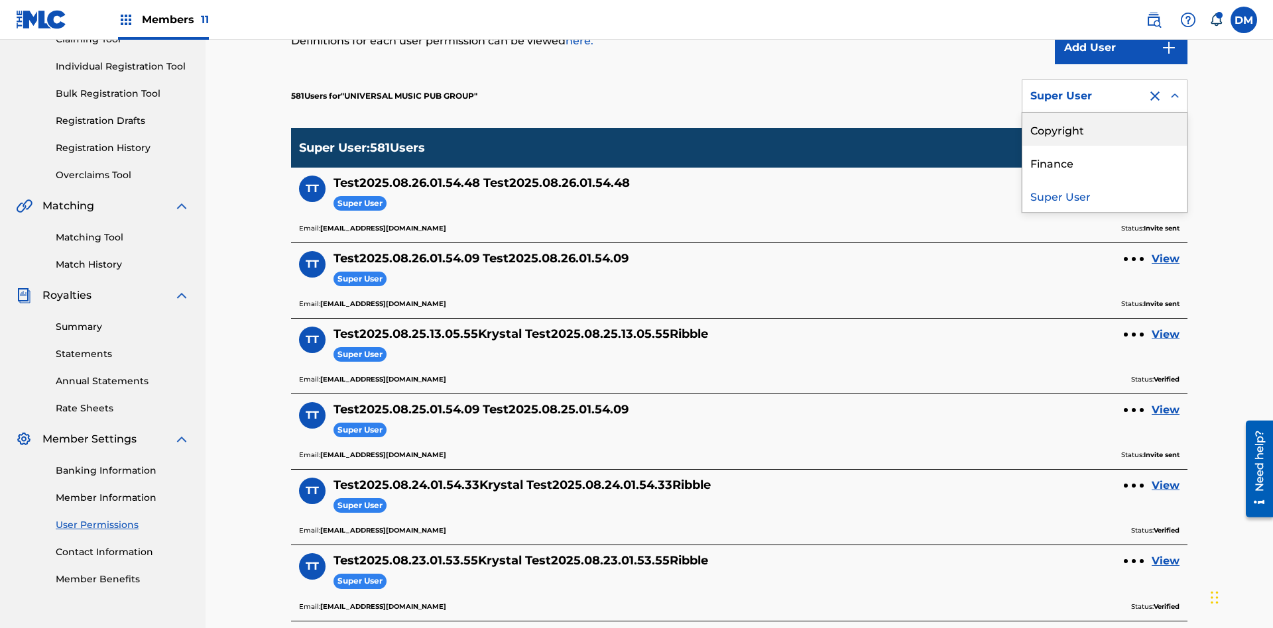
click at [1104, 129] on div "Copyright" at bounding box center [1104, 129] width 164 height 33
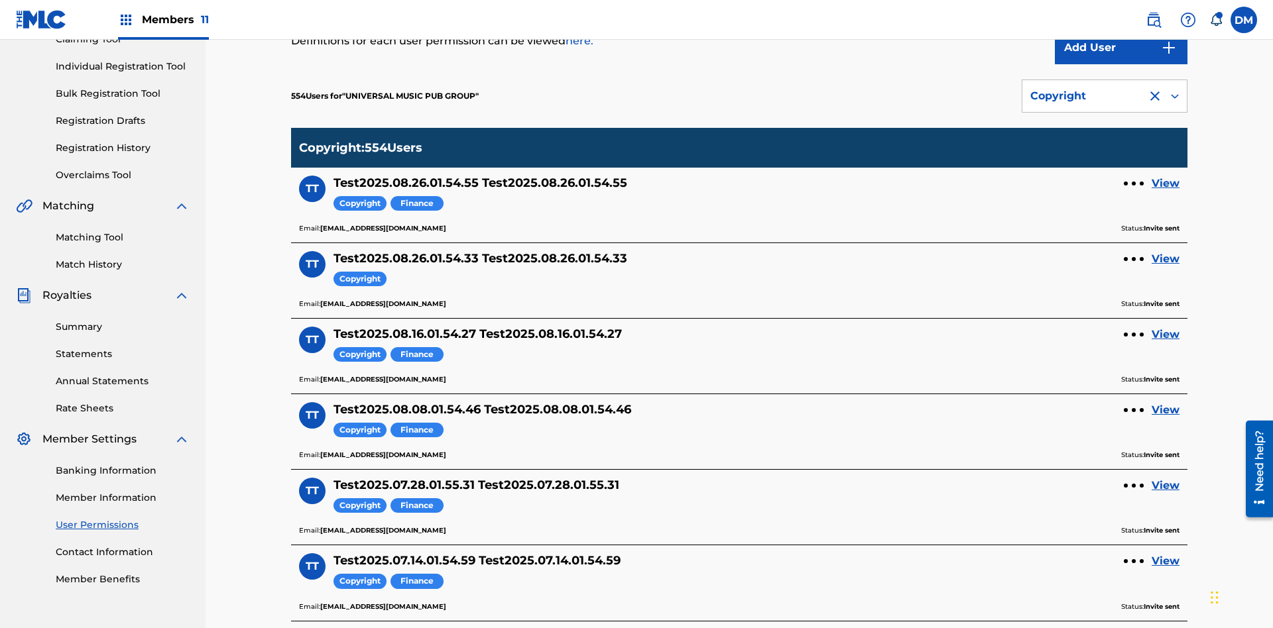
click at [1104, 96] on div "Copyright" at bounding box center [1084, 96] width 109 height 16
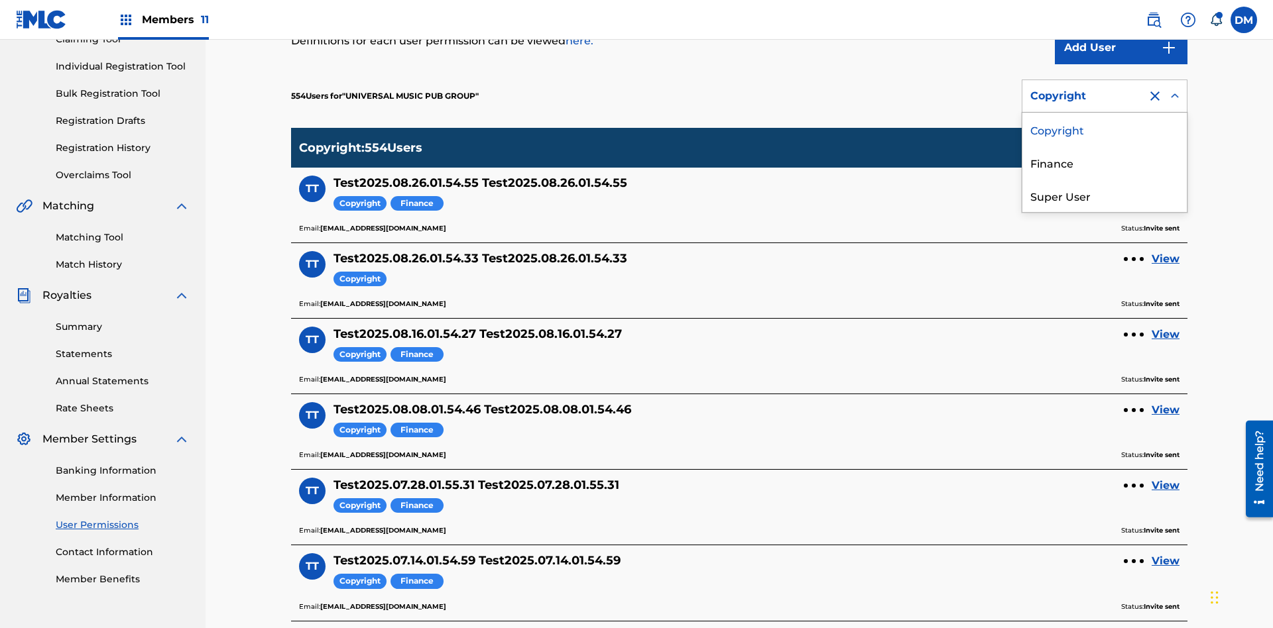
click at [1104, 162] on div "Finance" at bounding box center [1104, 162] width 164 height 33
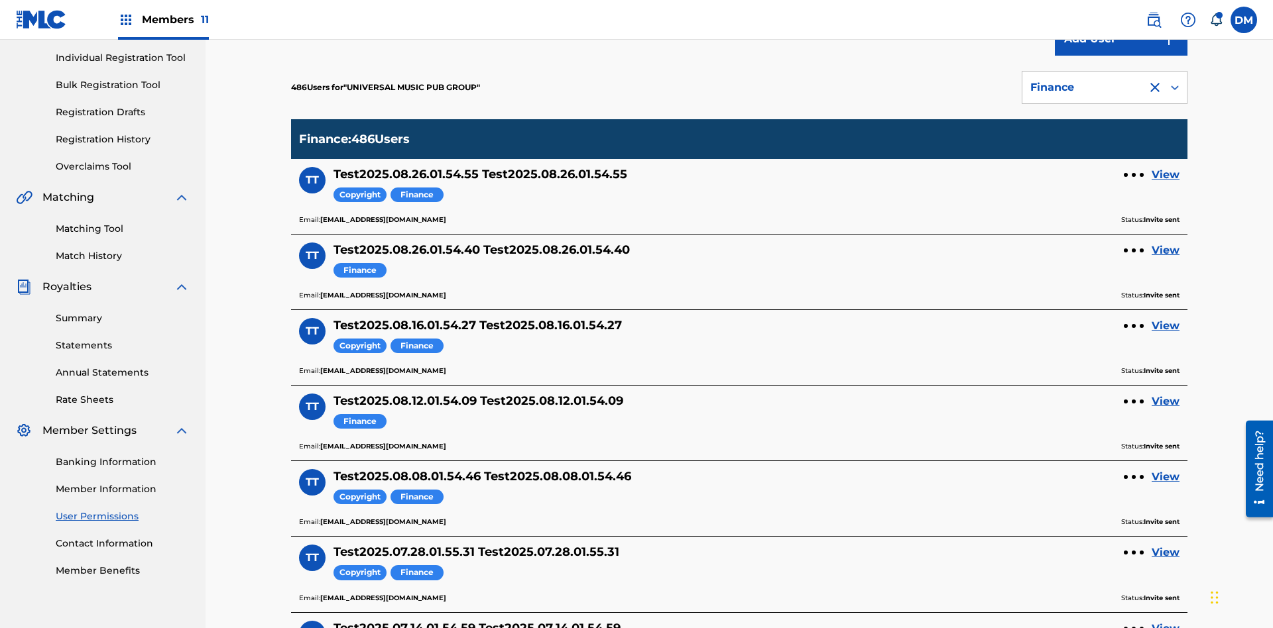
click at [1155, 87] on div at bounding box center [1155, 88] width 16 height 16
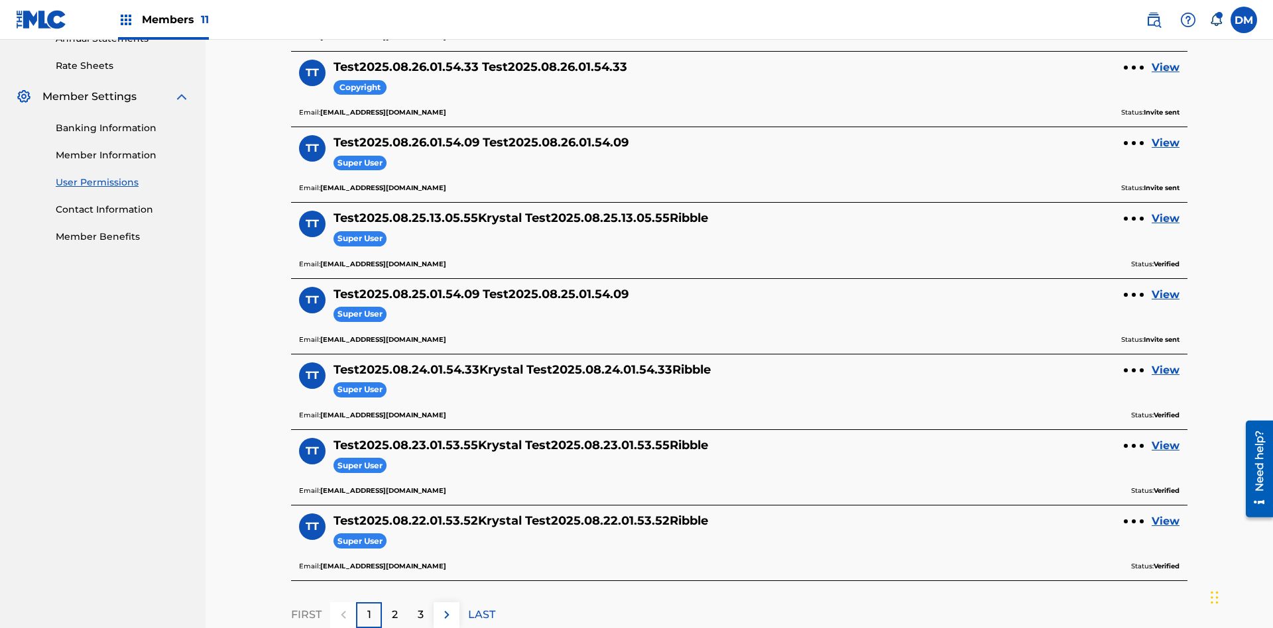
scroll to position [479, 0]
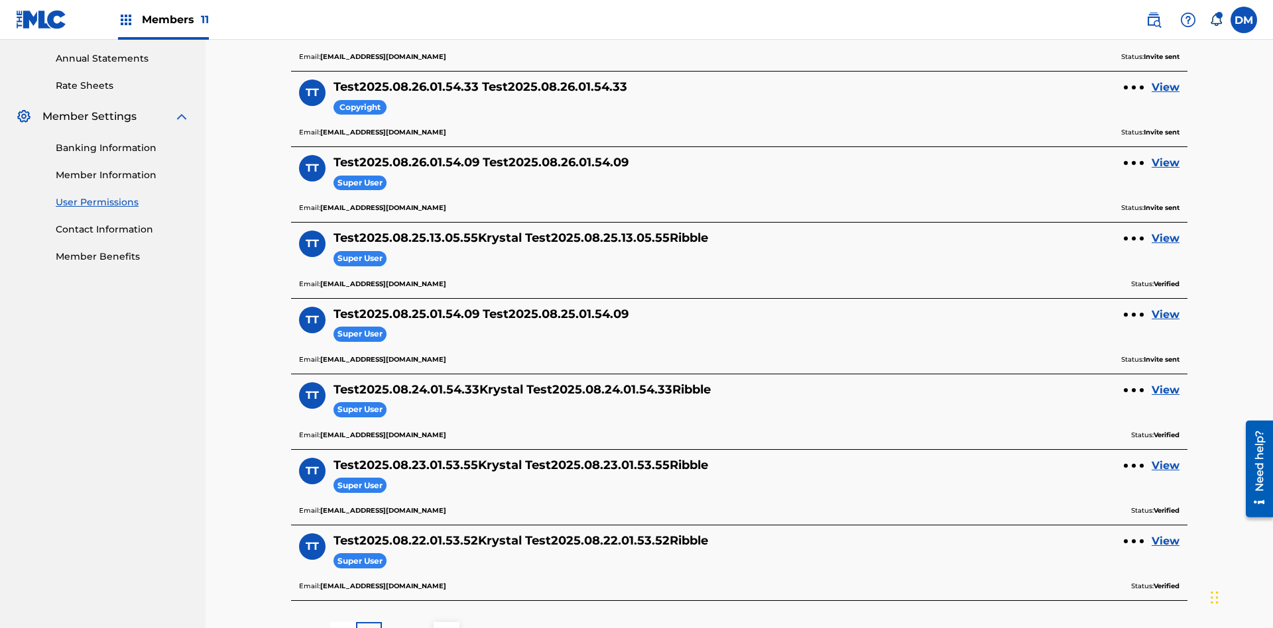
click at [1165, 87] on link "View" at bounding box center [1165, 88] width 28 height 16
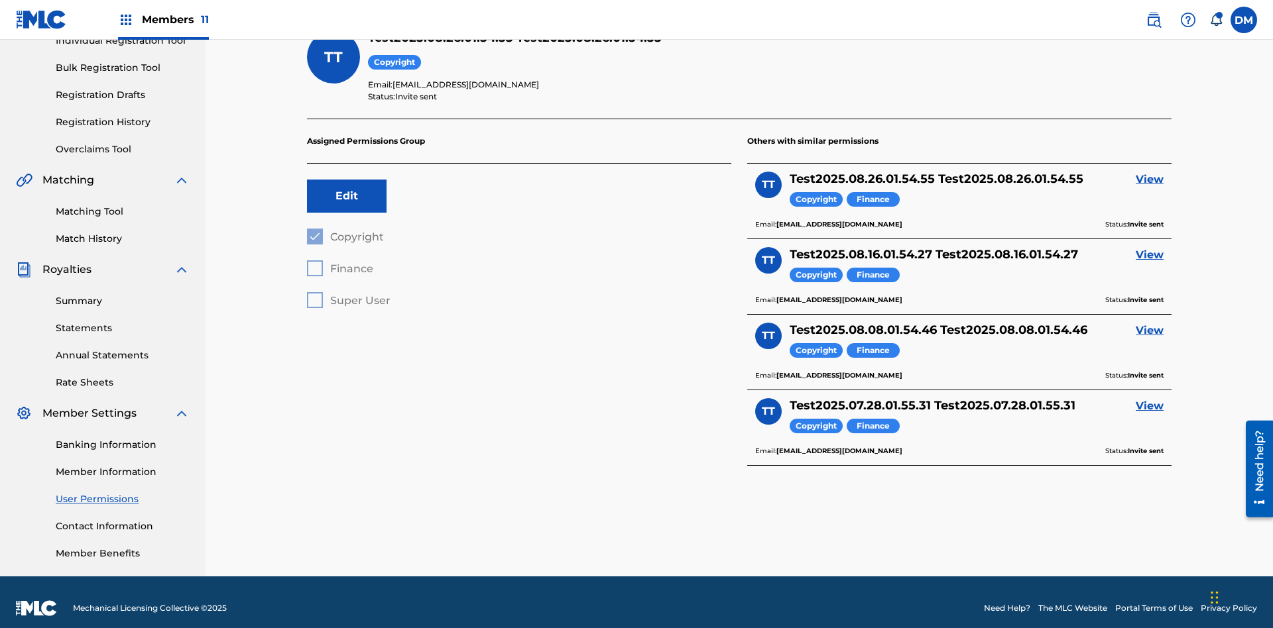
scroll to position [46, 0]
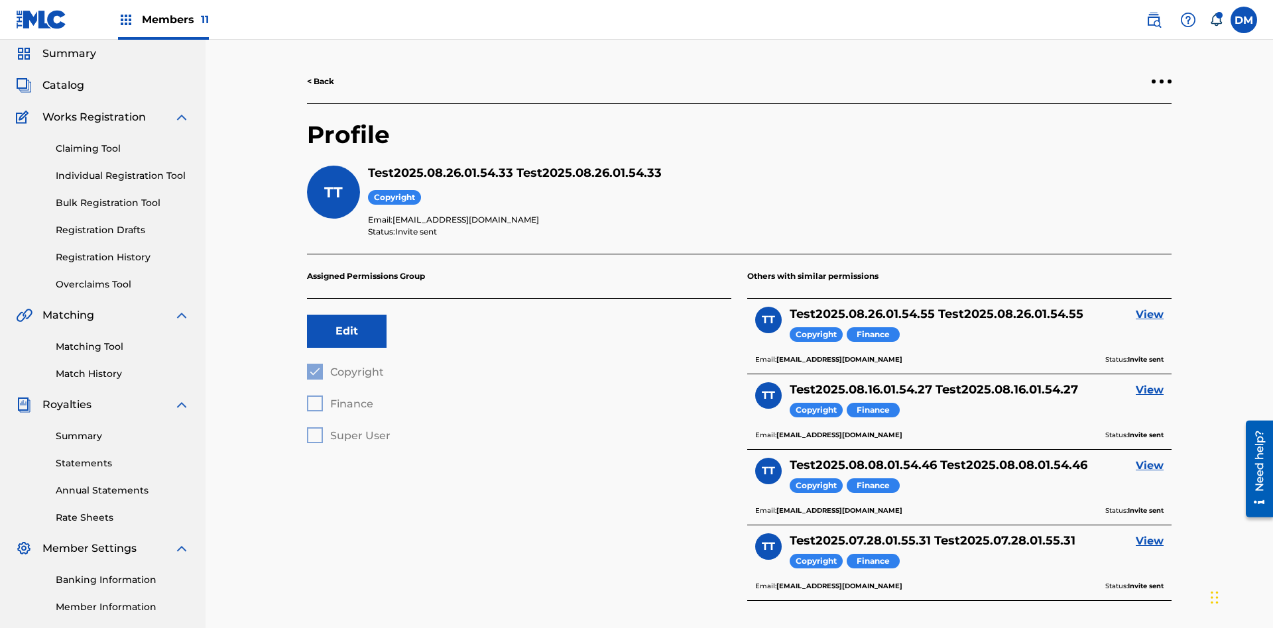
click at [1161, 82] on div at bounding box center [1161, 82] width 4 height 4
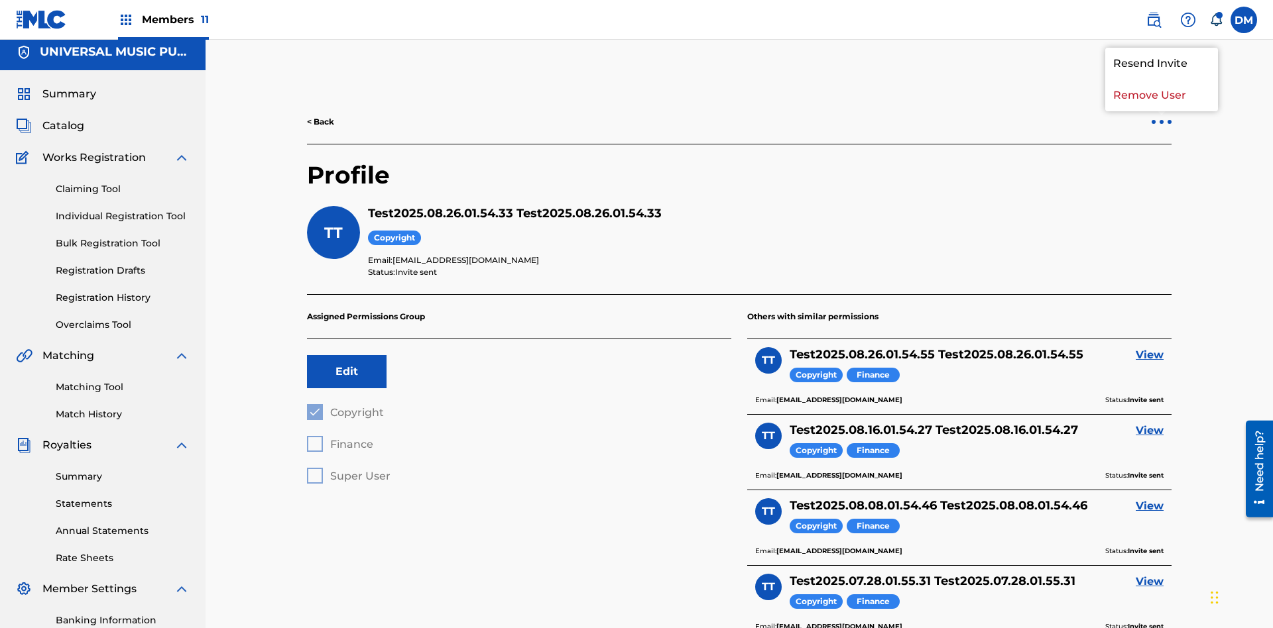
click at [1161, 95] on p "Remove User" at bounding box center [1161, 96] width 113 height 32
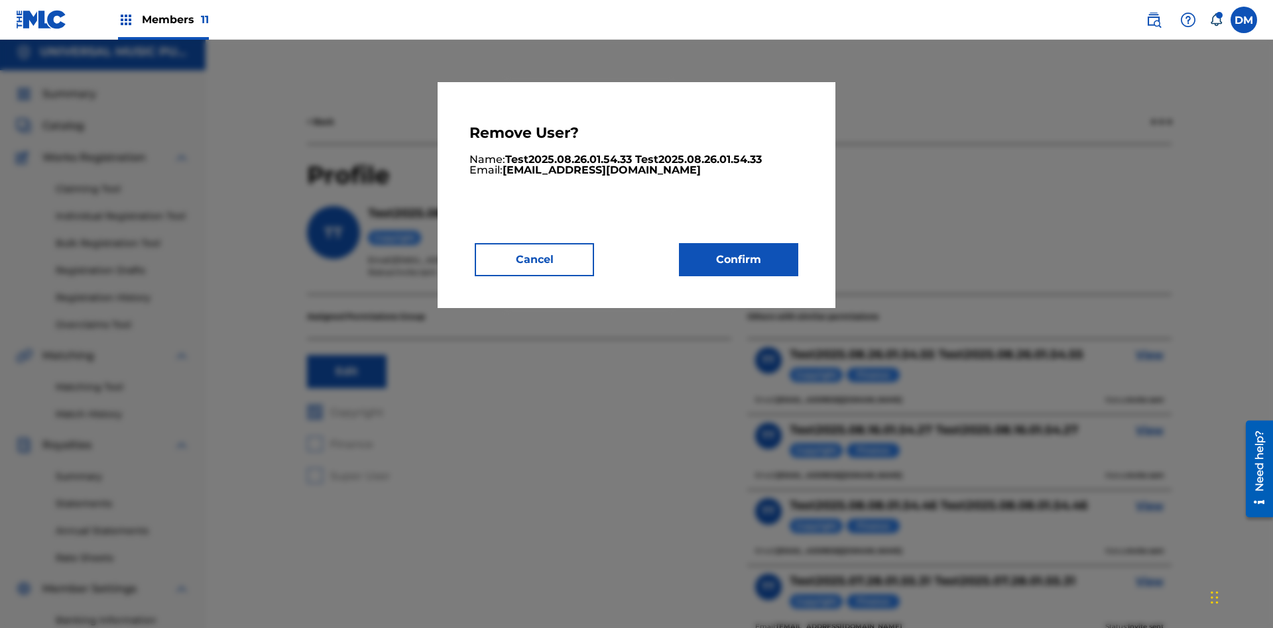
scroll to position [169, 0]
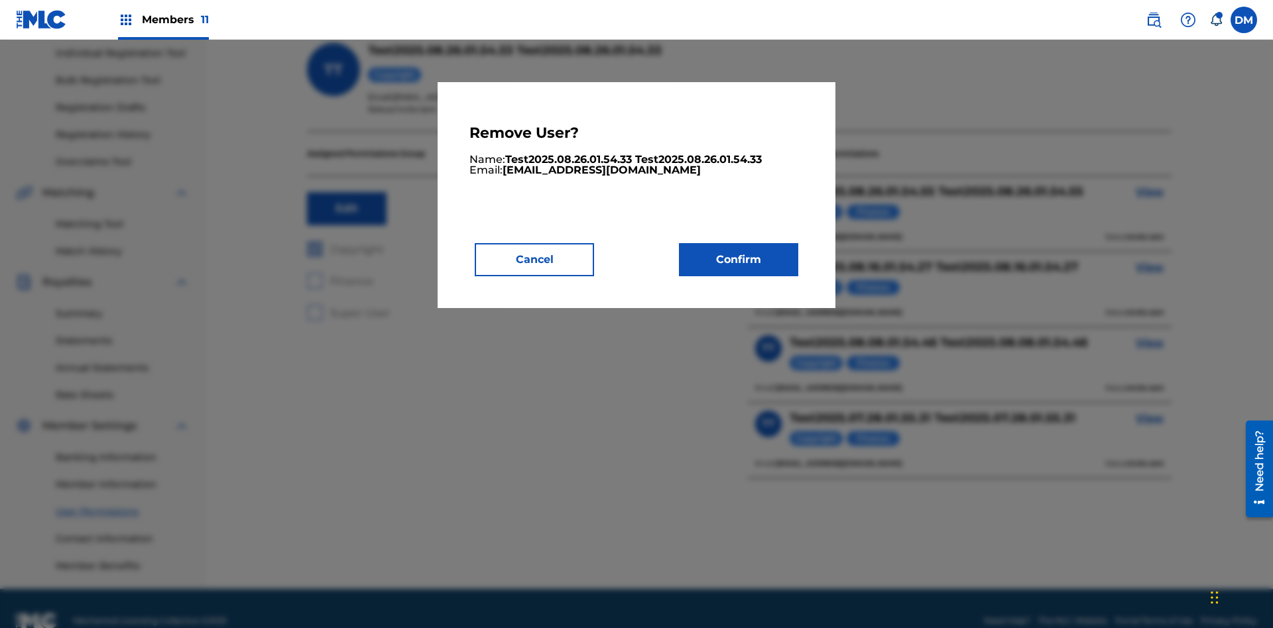
click at [738, 259] on button "Confirm" at bounding box center [738, 259] width 119 height 33
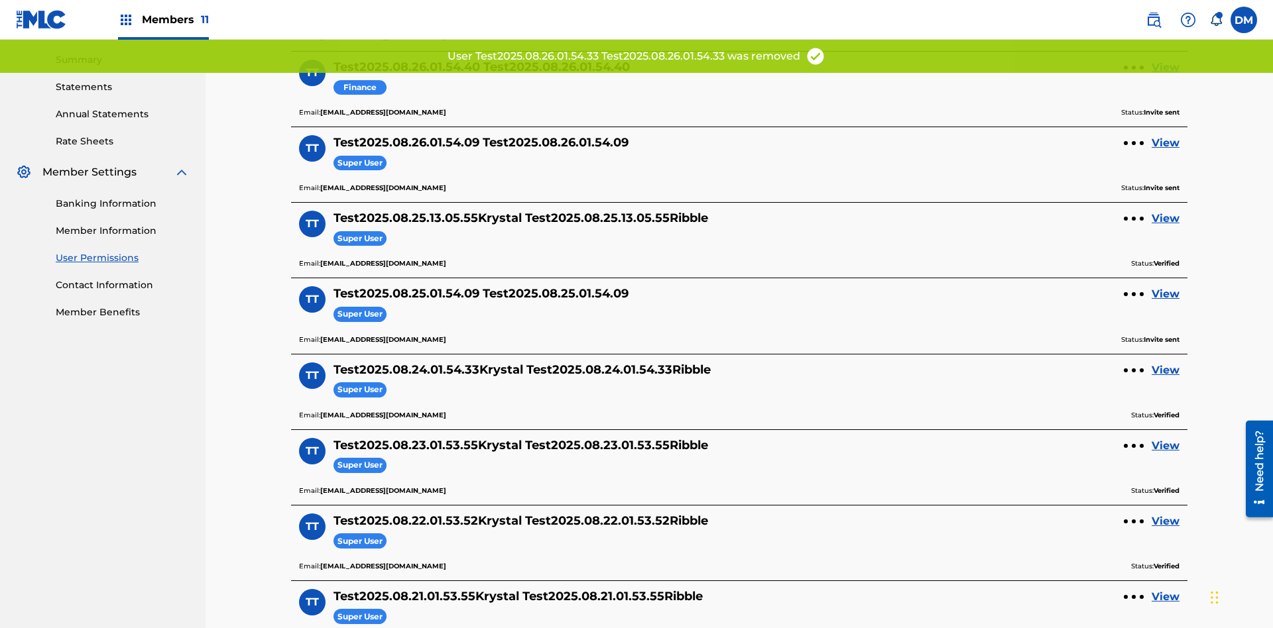
scroll to position [403, 0]
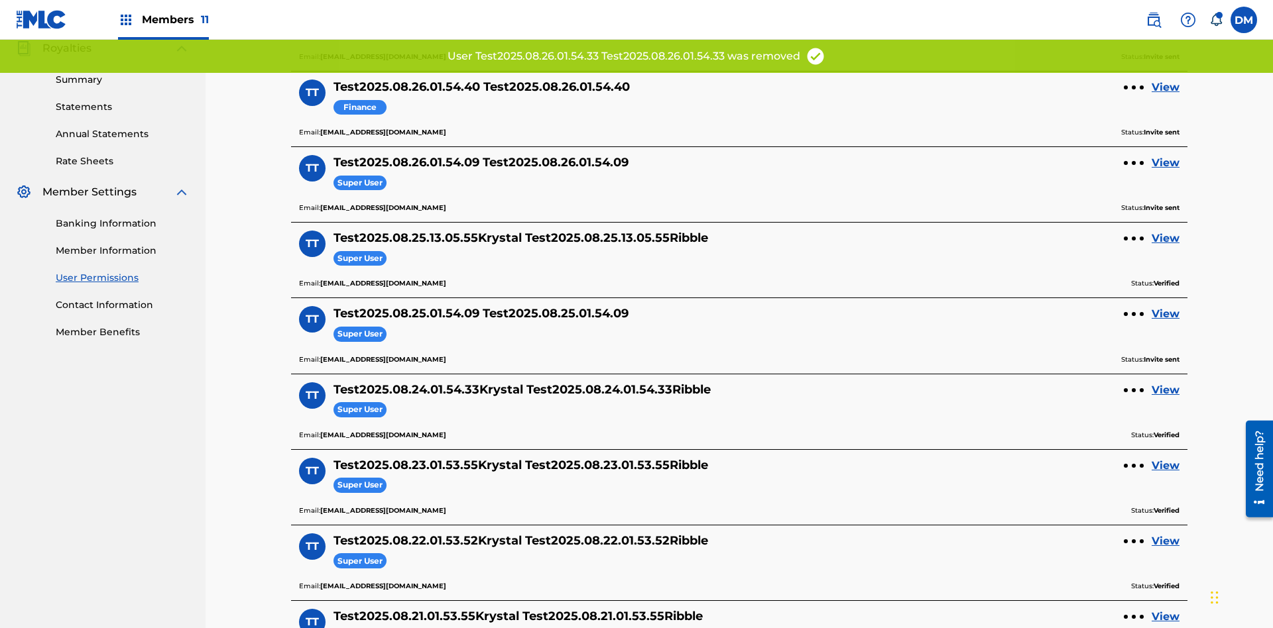
click at [1165, 87] on link "View" at bounding box center [1165, 88] width 28 height 16
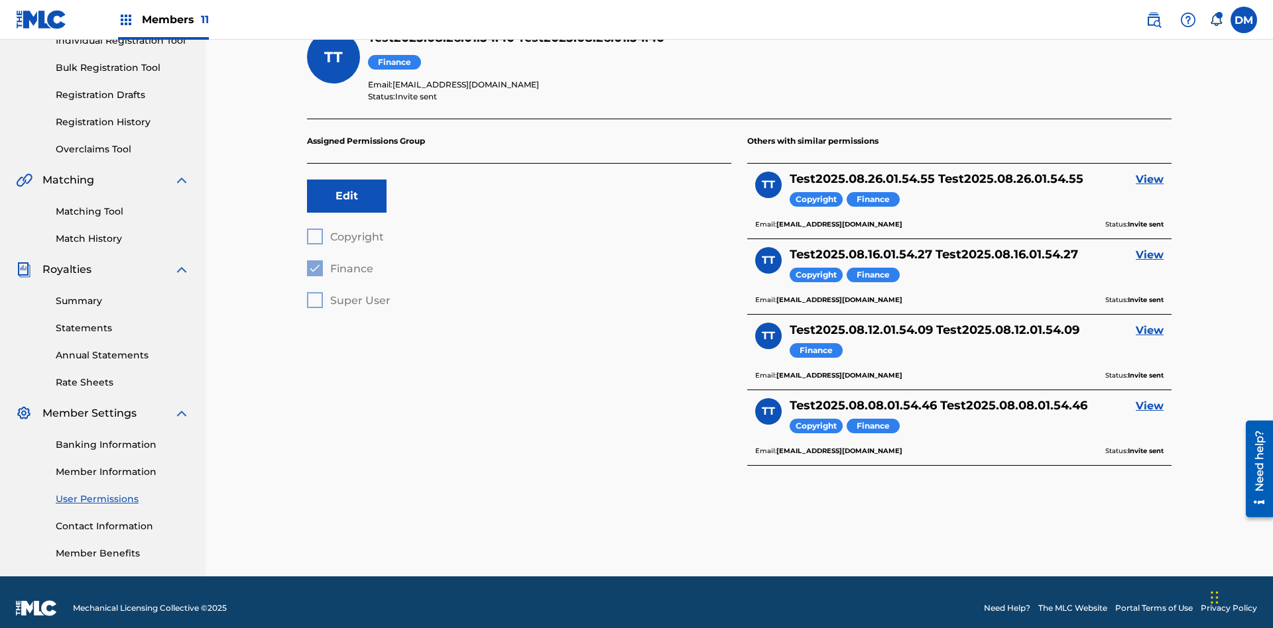
scroll to position [46, 0]
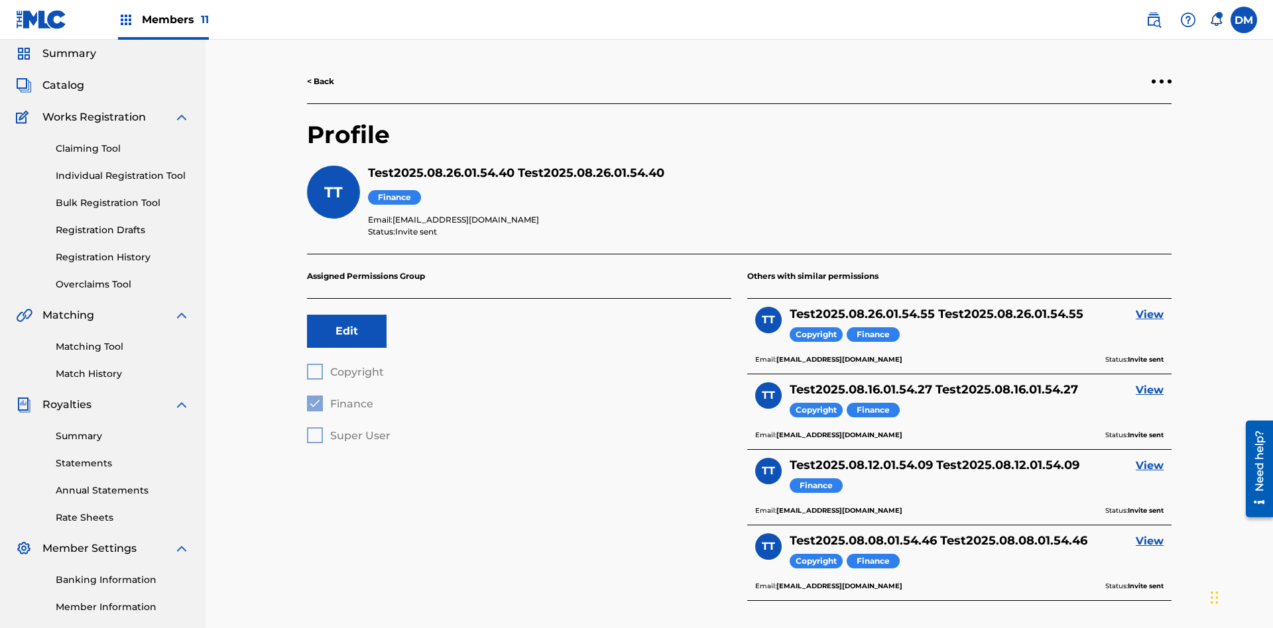
click at [1161, 82] on div at bounding box center [1161, 82] width 4 height 4
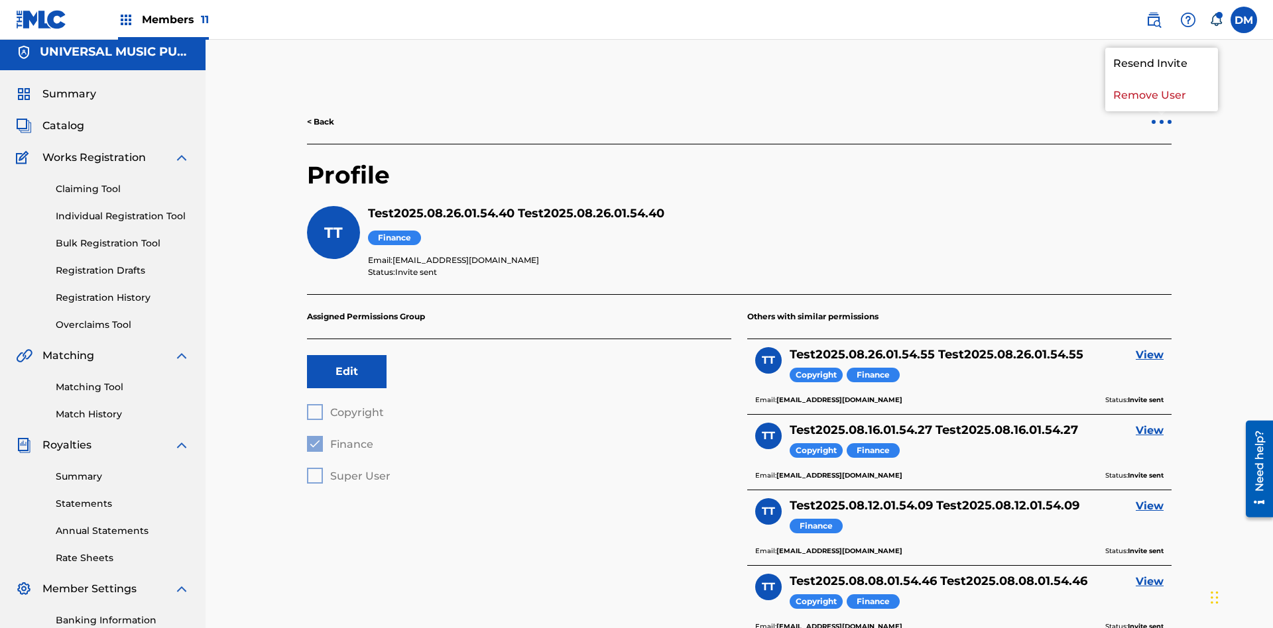
click at [1161, 95] on p "Remove User" at bounding box center [1161, 96] width 113 height 32
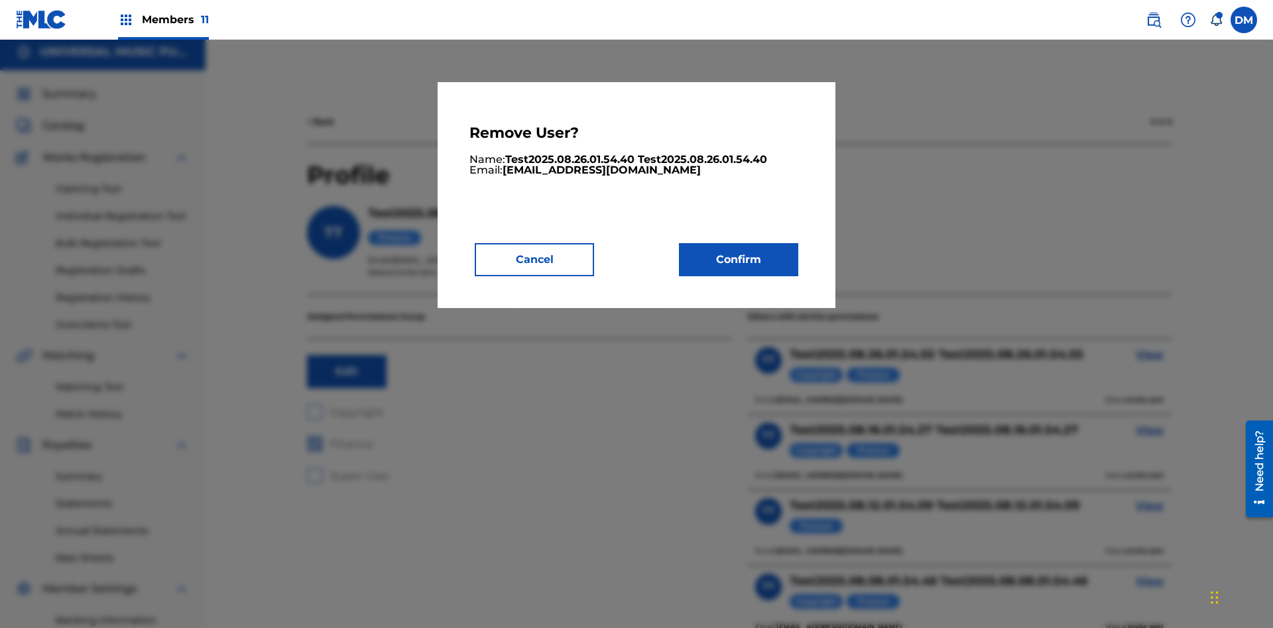
scroll to position [169, 0]
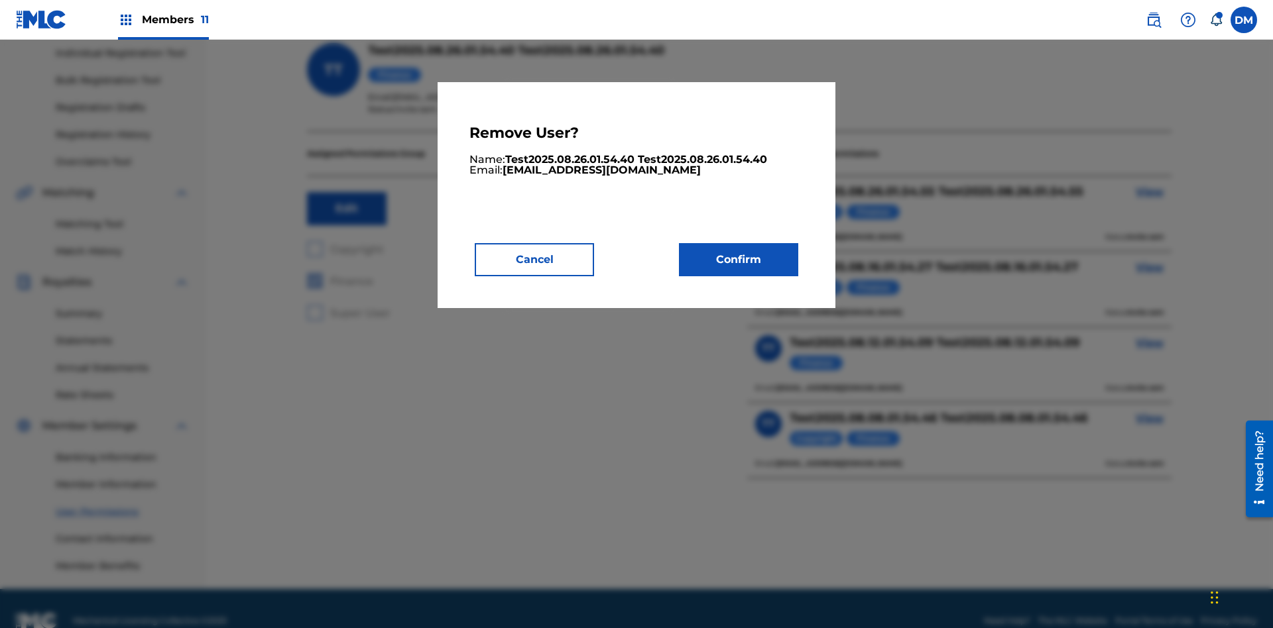
click at [738, 259] on button "Confirm" at bounding box center [738, 259] width 119 height 33
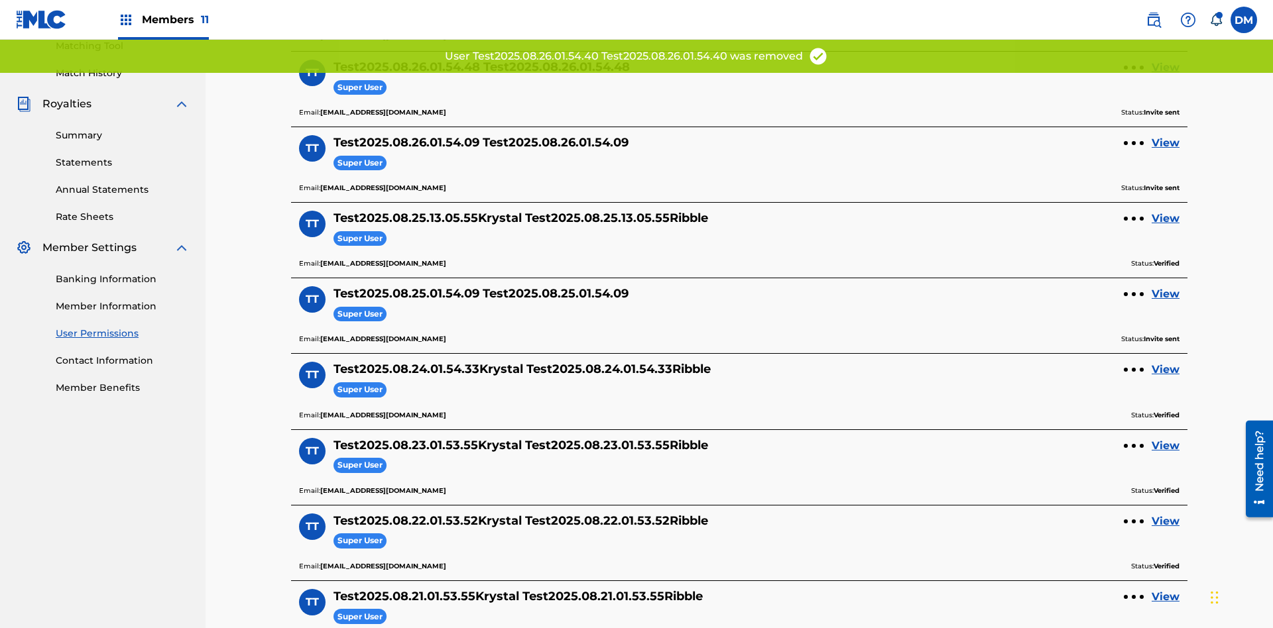
scroll to position [327, 0]
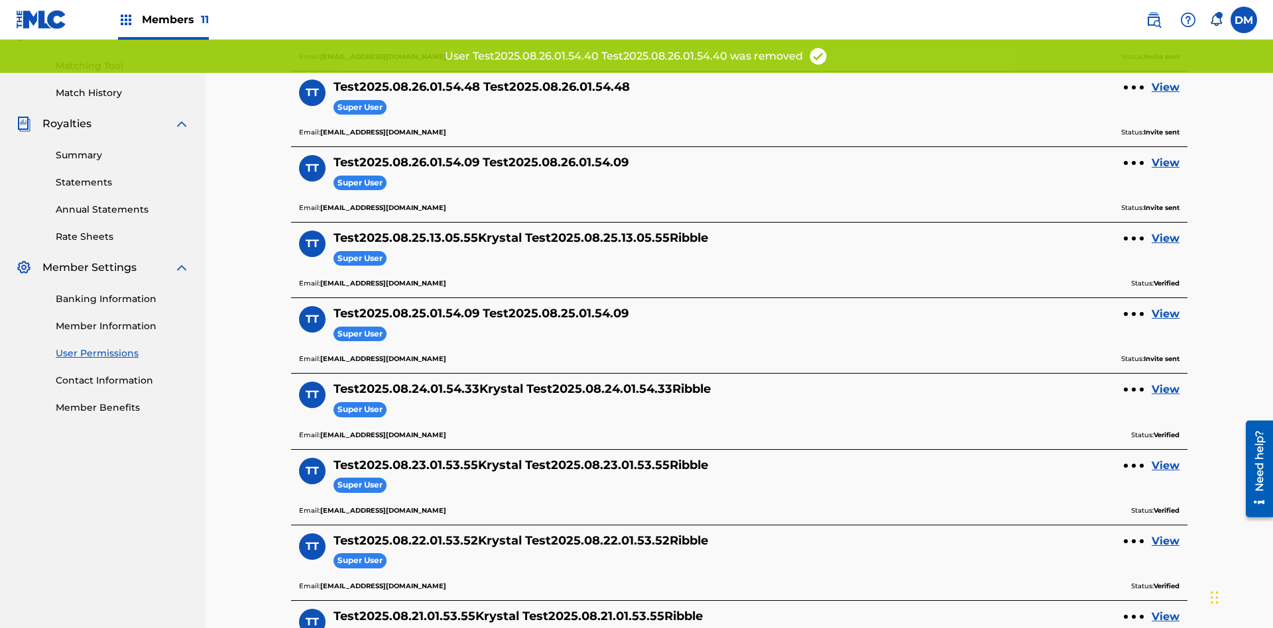
click at [1165, 87] on link "View" at bounding box center [1165, 88] width 28 height 16
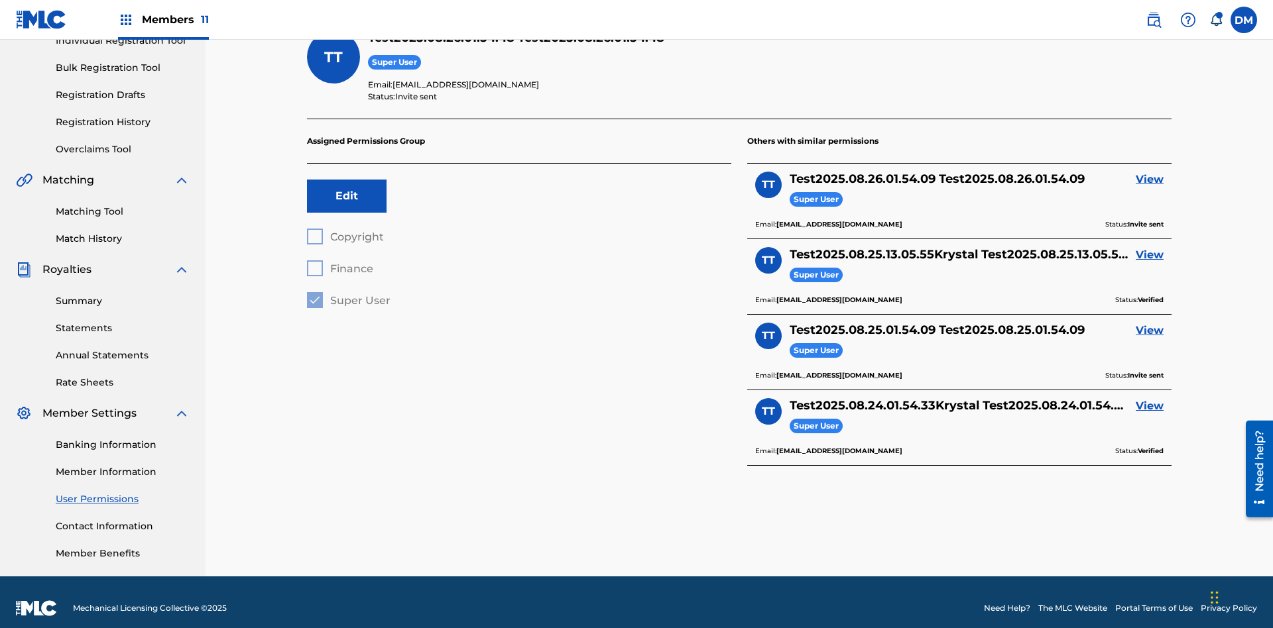
scroll to position [46, 0]
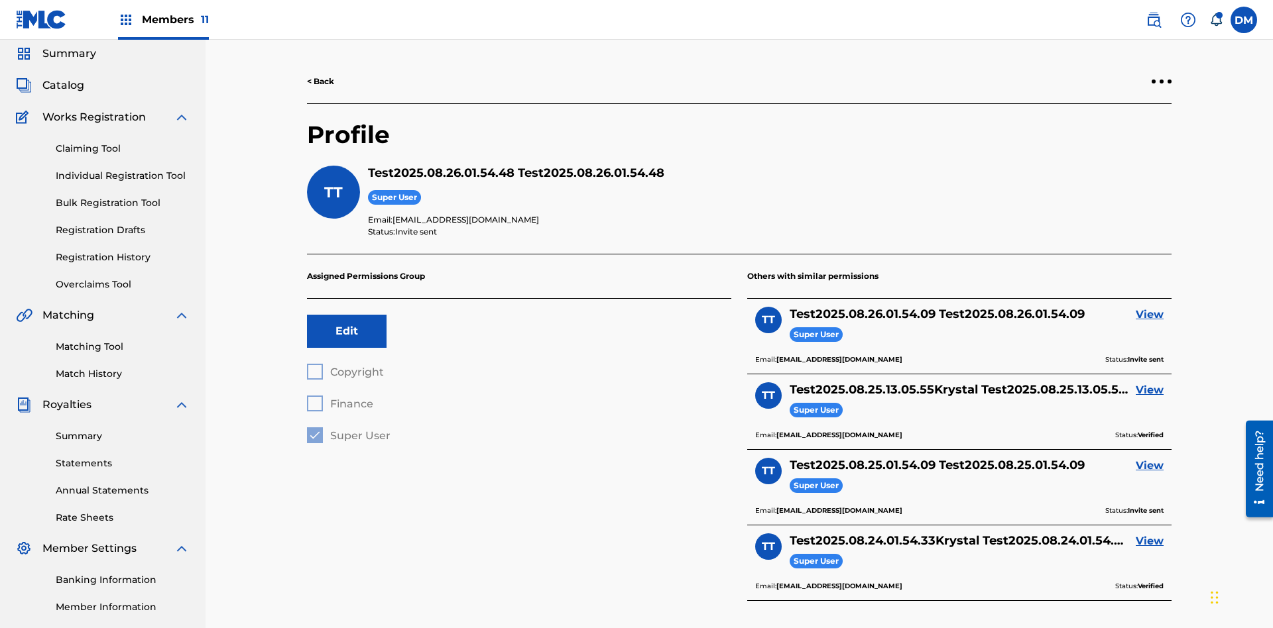
click at [1161, 82] on div at bounding box center [1161, 82] width 4 height 4
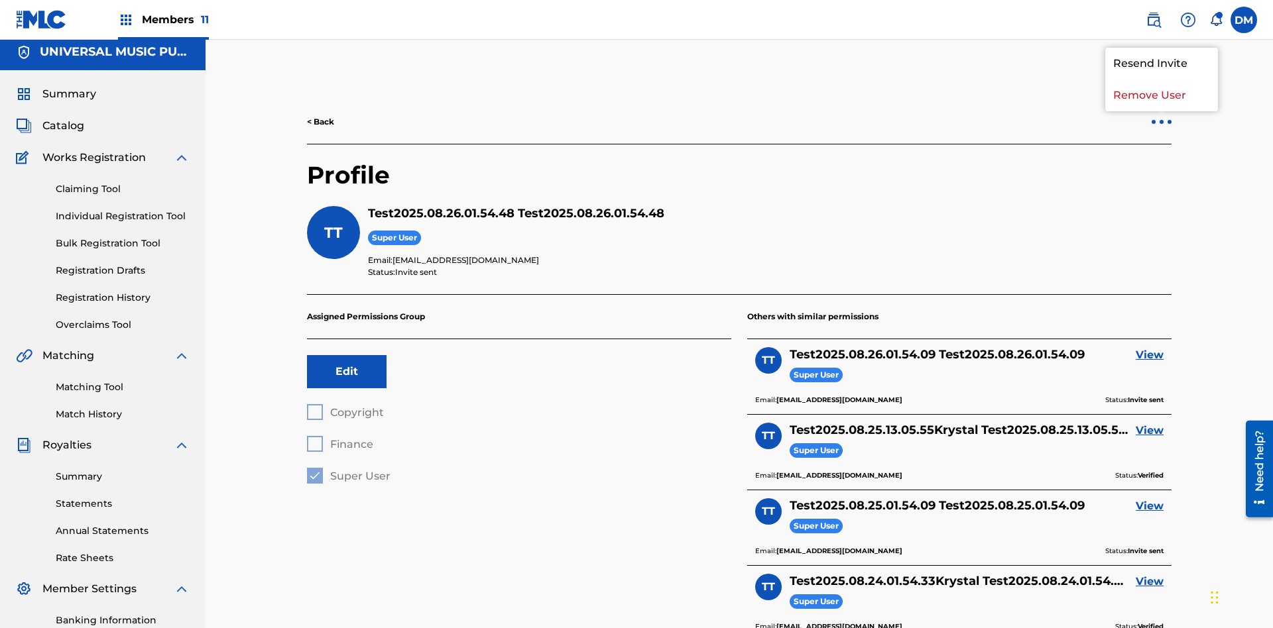
click at [1161, 95] on p "Remove User" at bounding box center [1161, 96] width 113 height 32
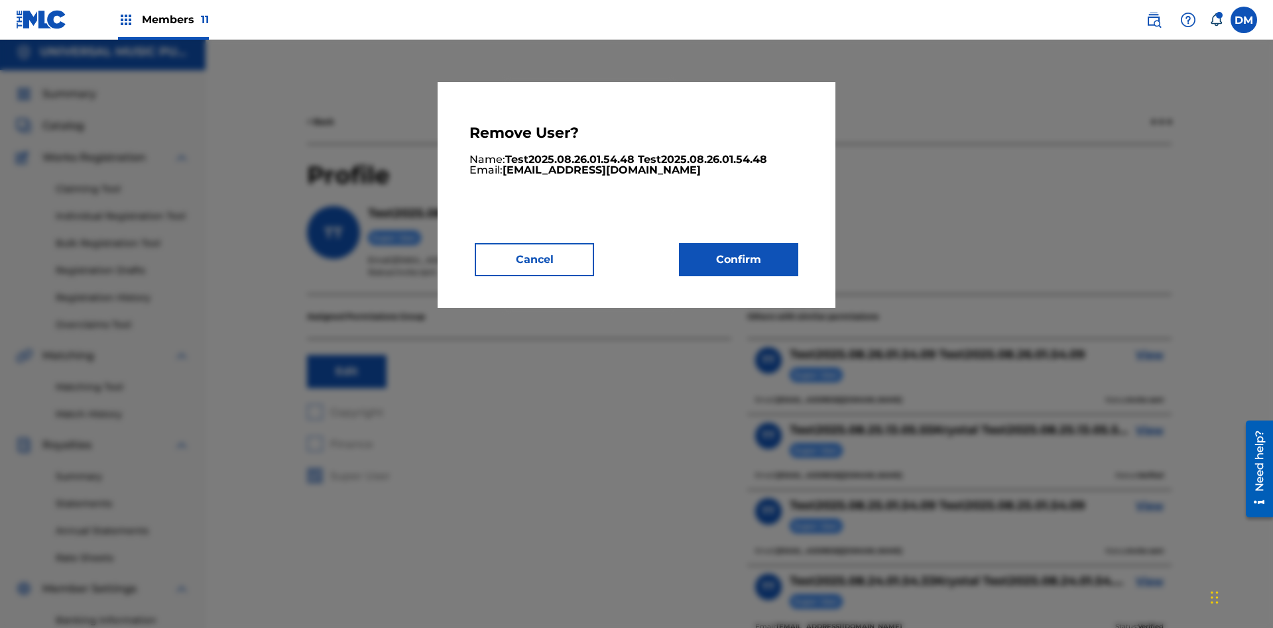
scroll to position [169, 0]
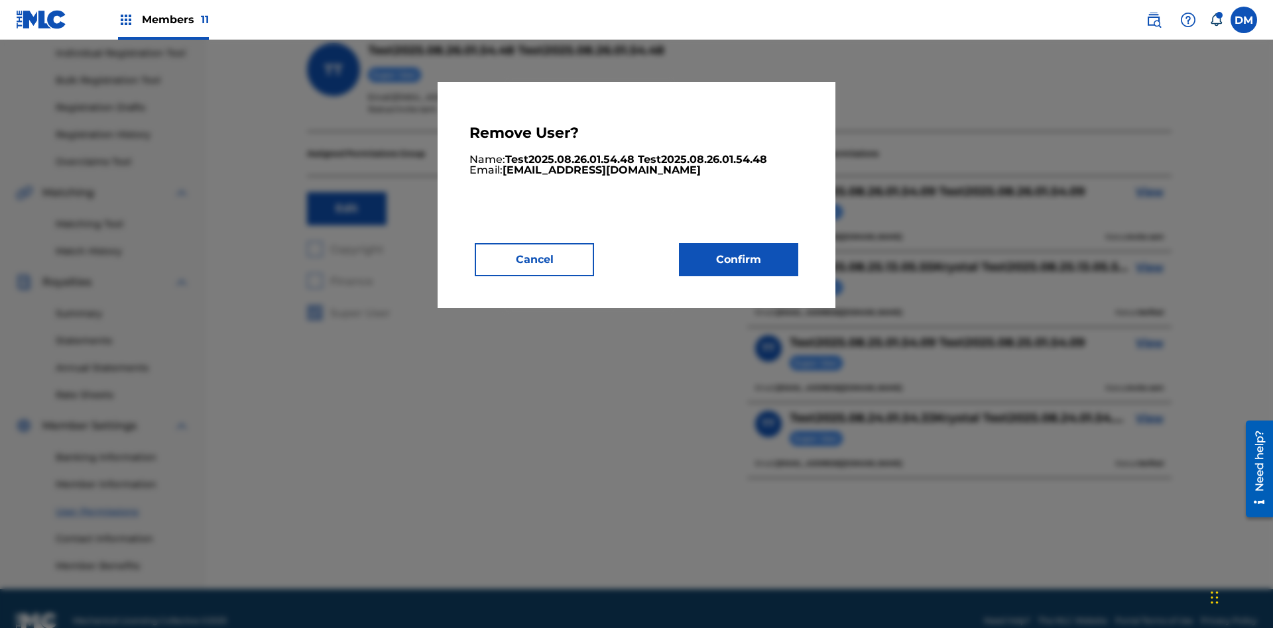
click at [738, 259] on button "Confirm" at bounding box center [738, 259] width 119 height 33
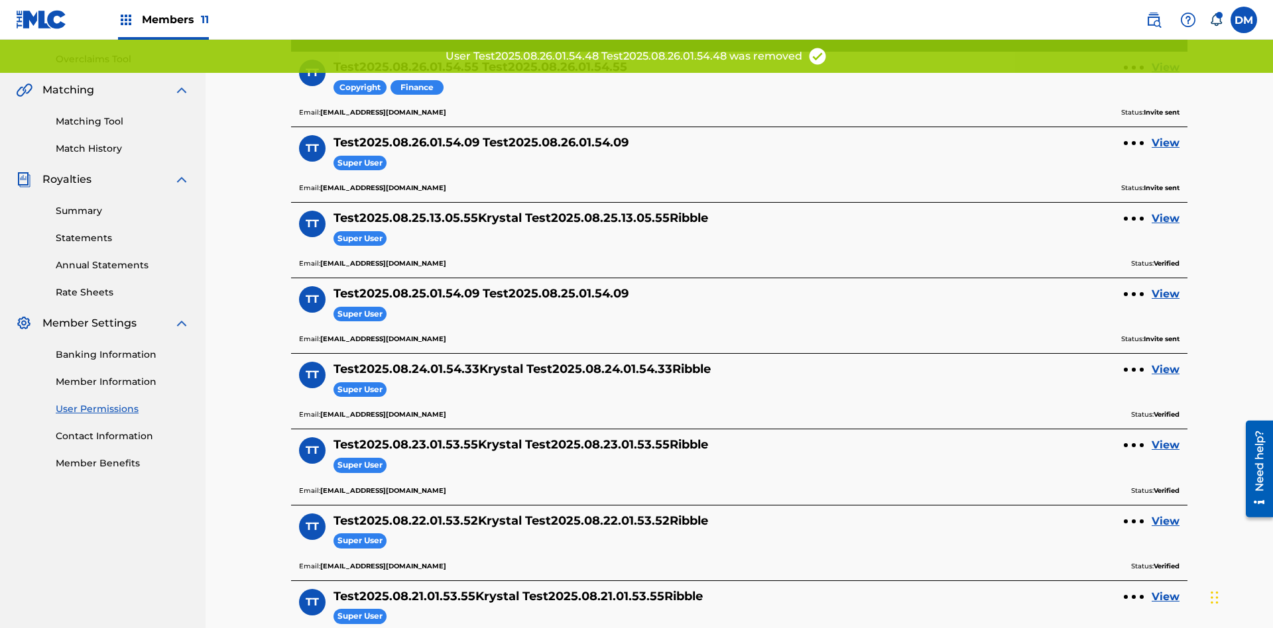
scroll to position [252, 0]
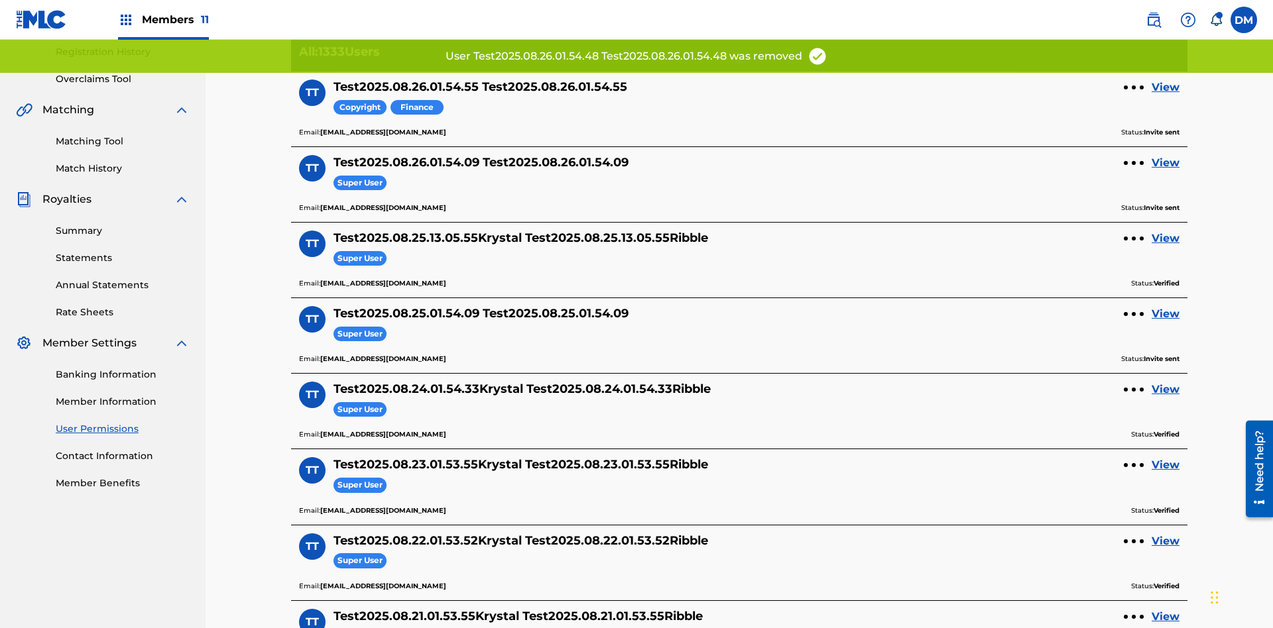
click at [1165, 87] on link "View" at bounding box center [1165, 88] width 28 height 16
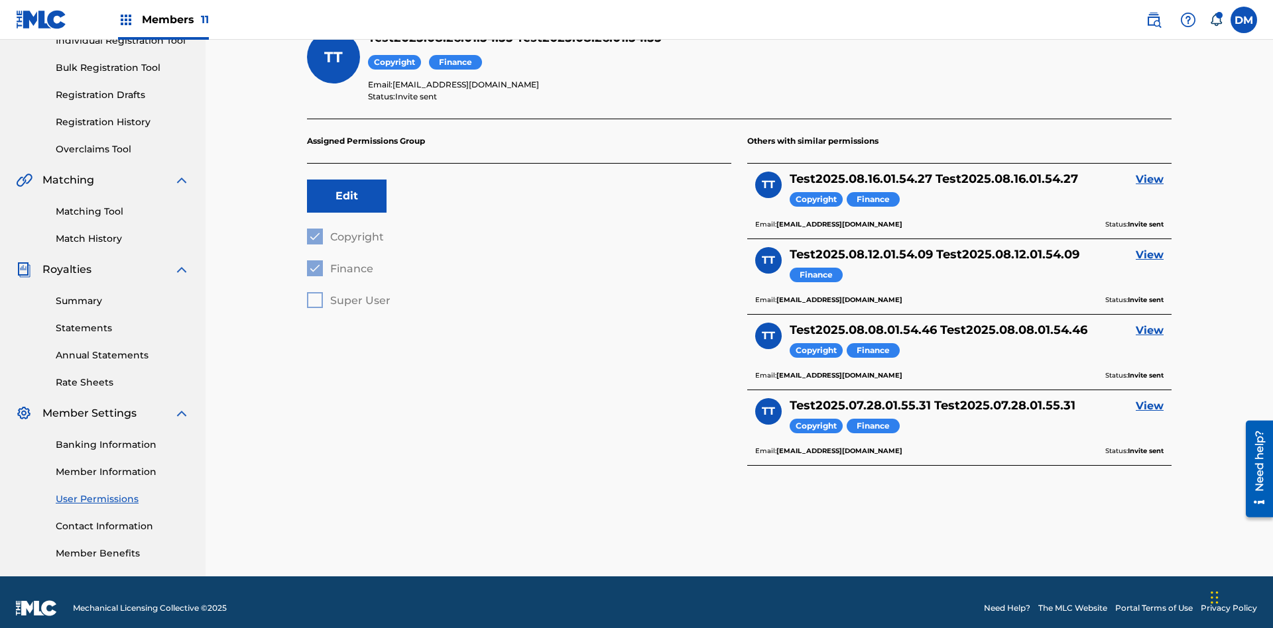
scroll to position [42, 0]
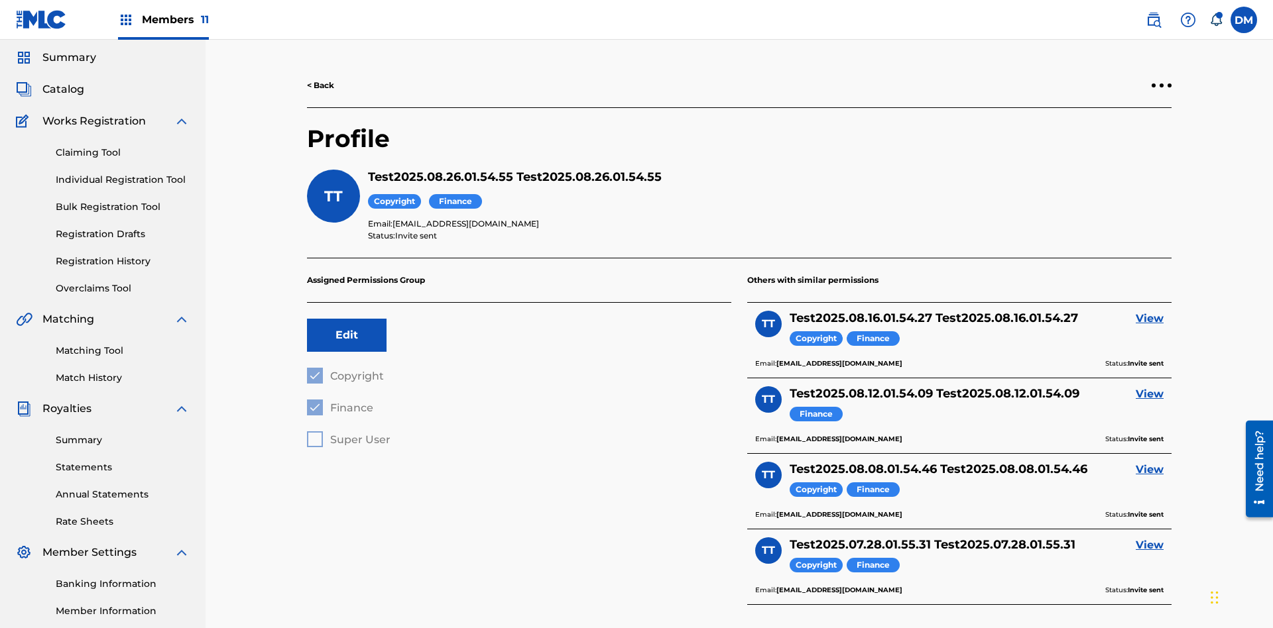
click at [321, 85] on link "< Back" at bounding box center [320, 86] width 27 height 12
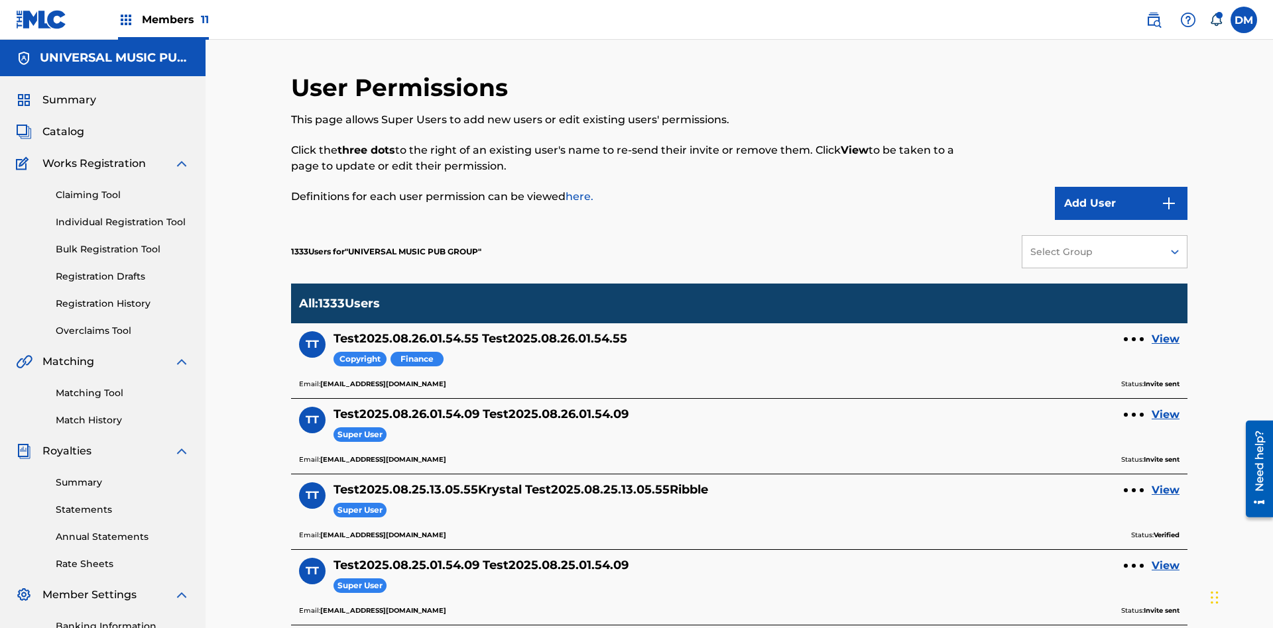
scroll to position [258, 0]
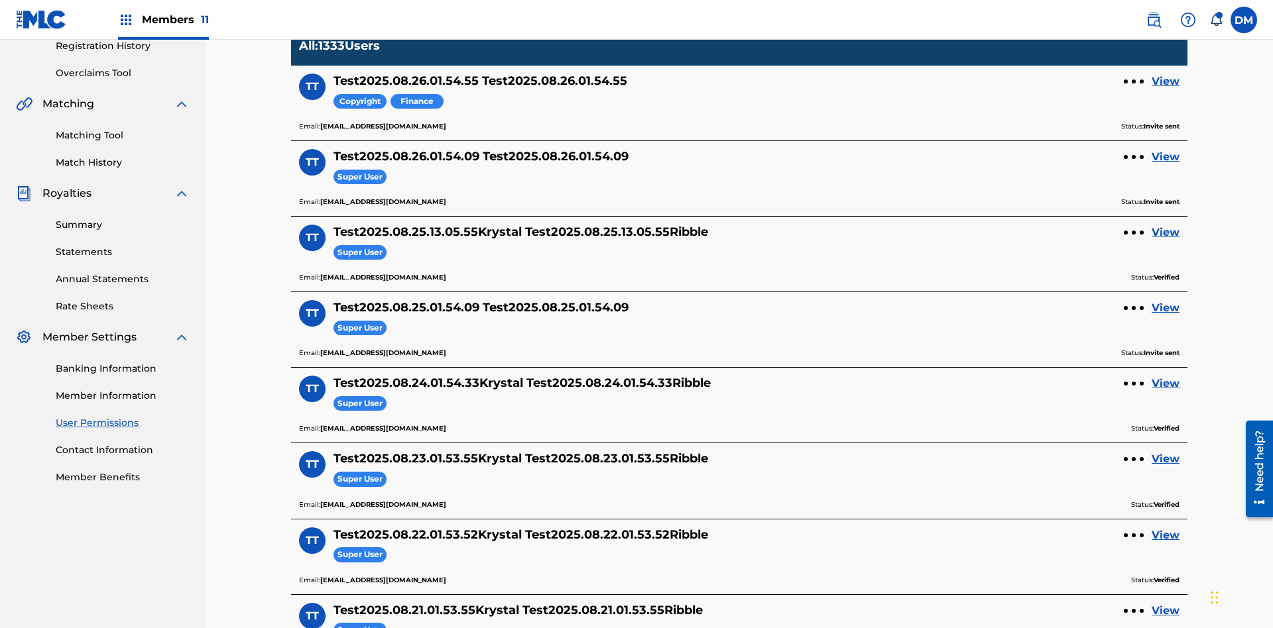
click at [1133, 82] on div at bounding box center [1133, 82] width 4 height 4
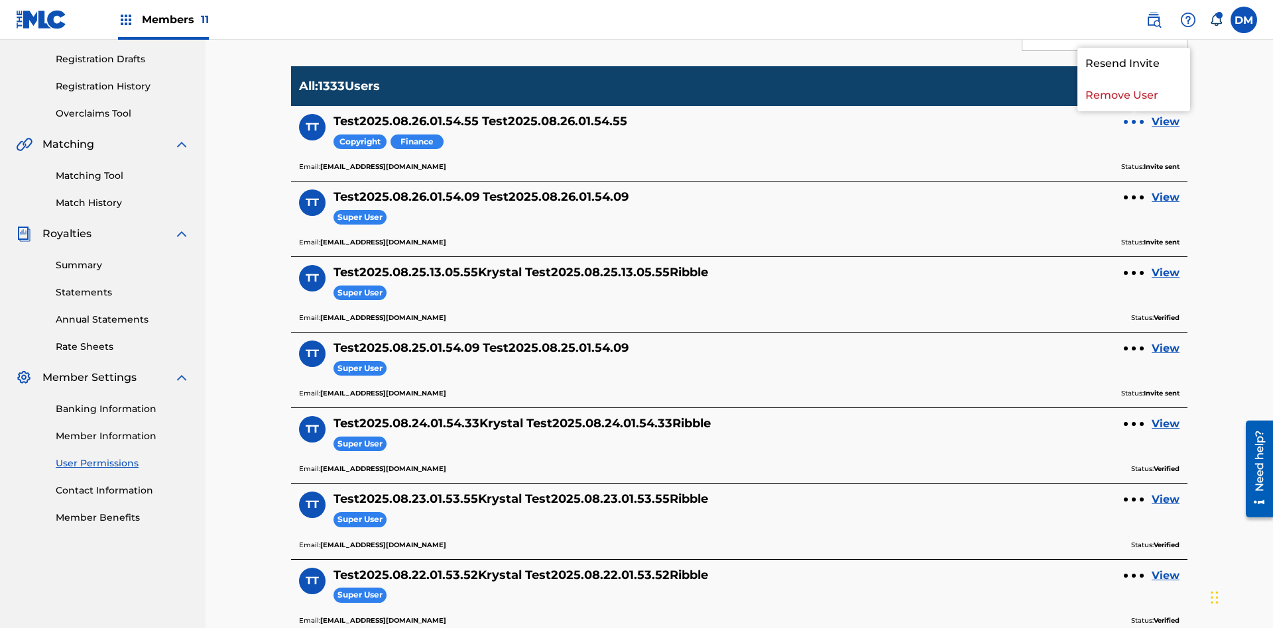
click at [1133, 95] on p "Remove User" at bounding box center [1133, 96] width 113 height 32
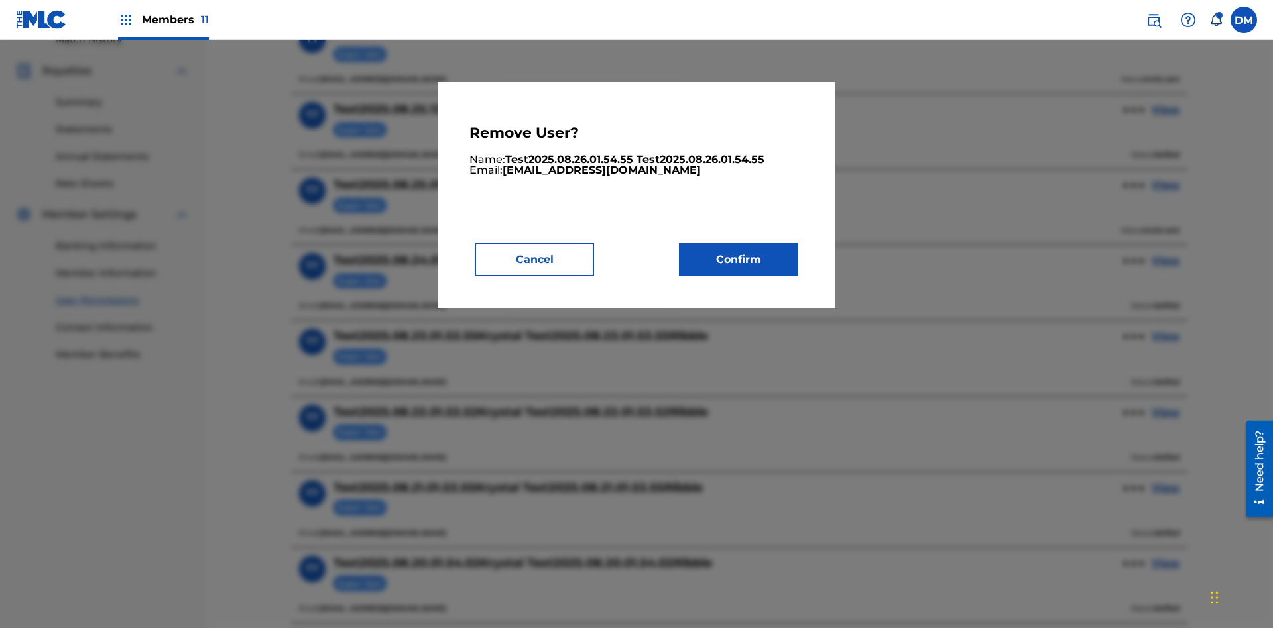
click at [738, 259] on button "Confirm" at bounding box center [738, 259] width 119 height 33
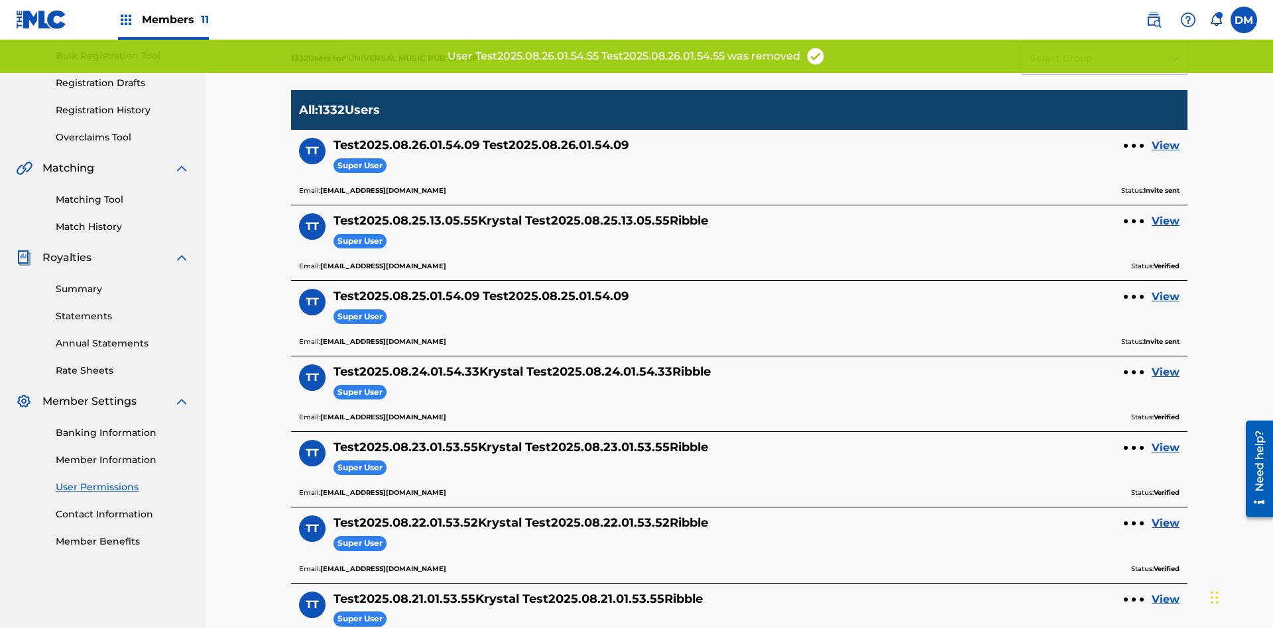
scroll to position [252, 0]
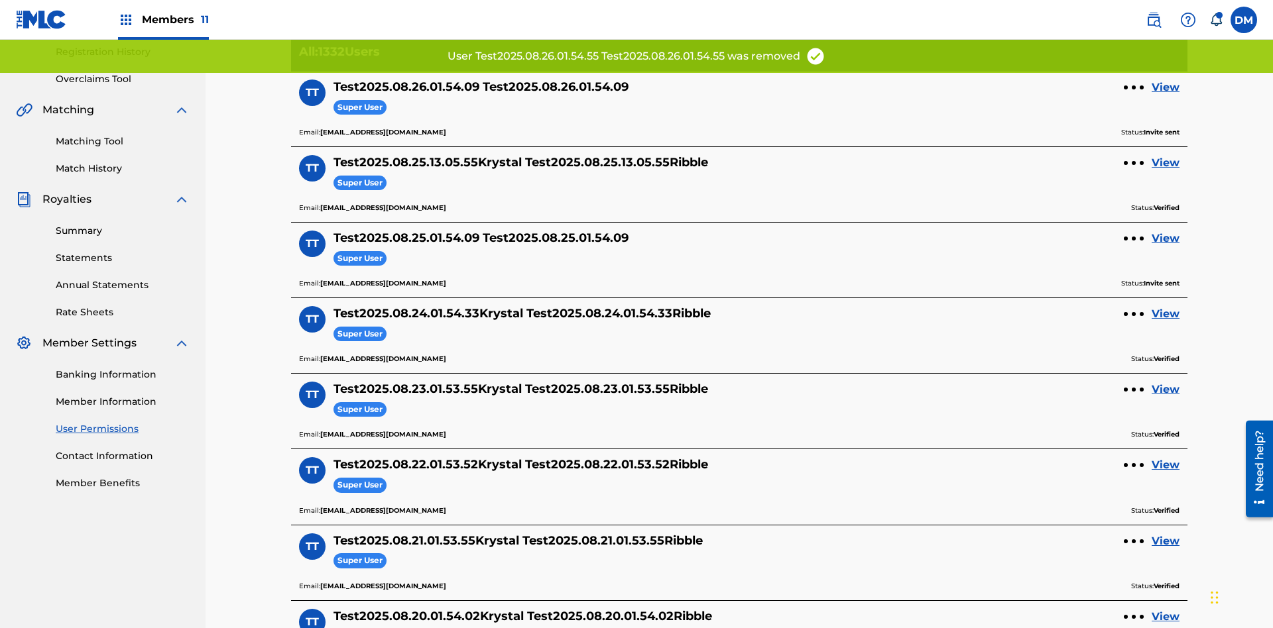
click at [1165, 87] on link "View" at bounding box center [1165, 88] width 28 height 16
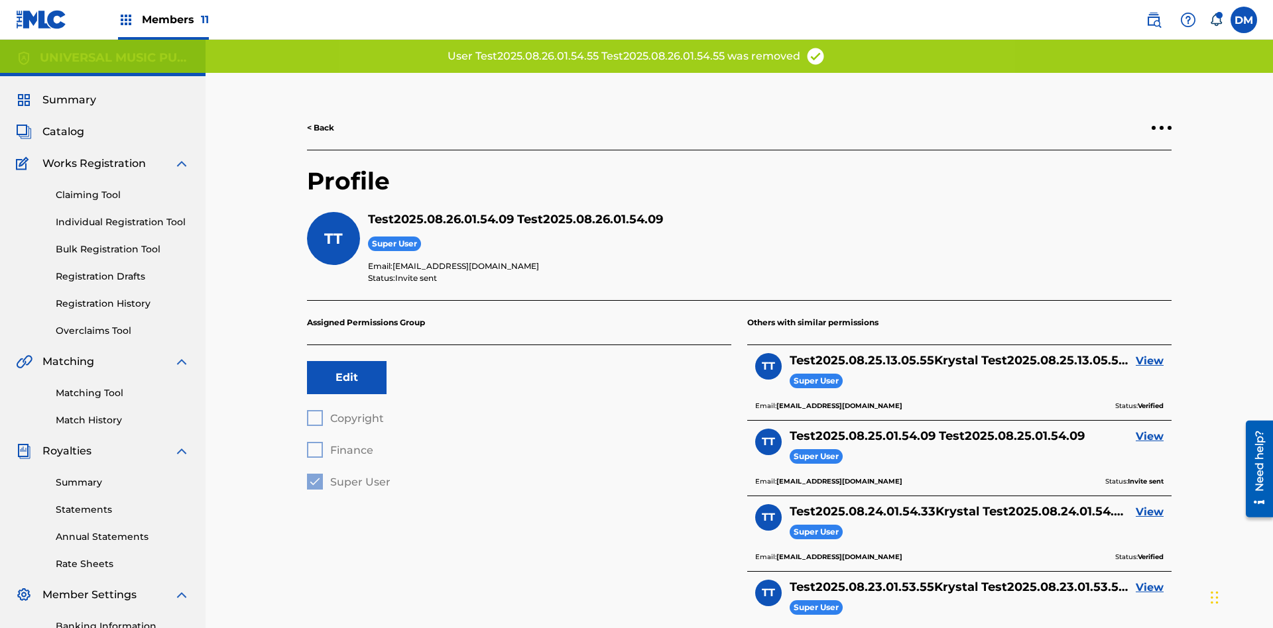
scroll to position [194, 0]
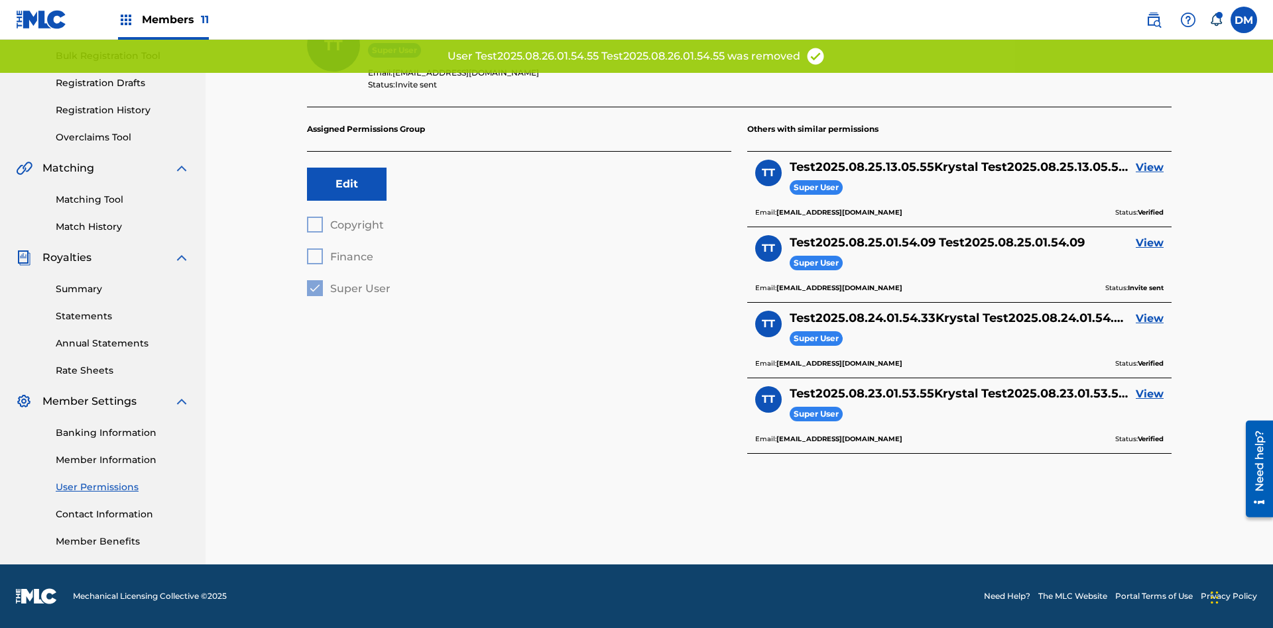
click at [1149, 168] on link "View" at bounding box center [1149, 168] width 28 height 16
